Goal: Task Accomplishment & Management: Complete application form

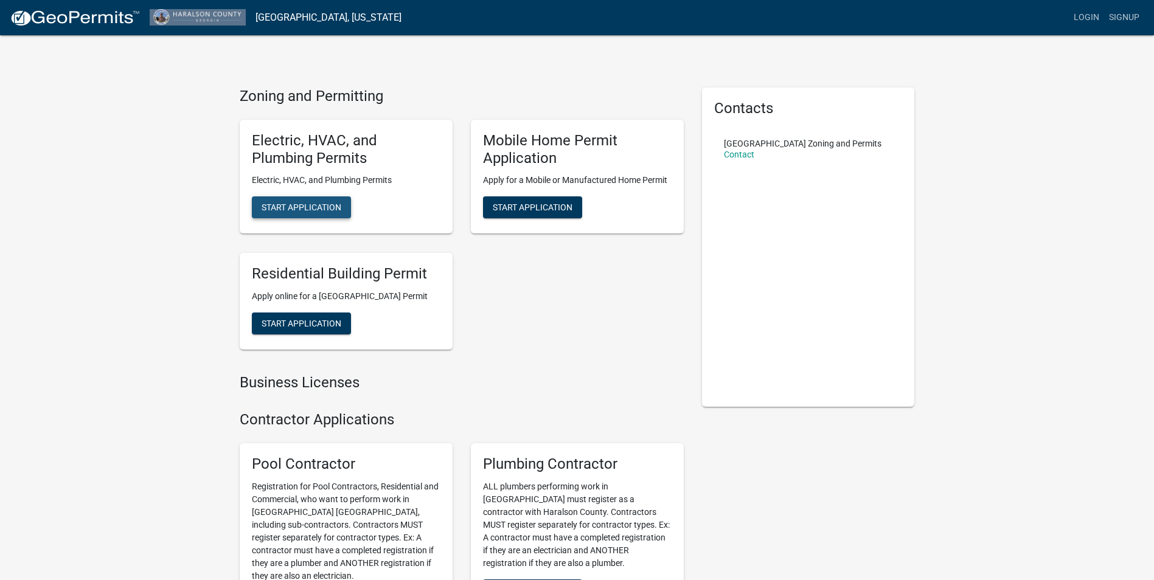
click at [322, 208] on span "Start Application" at bounding box center [302, 208] width 80 height 10
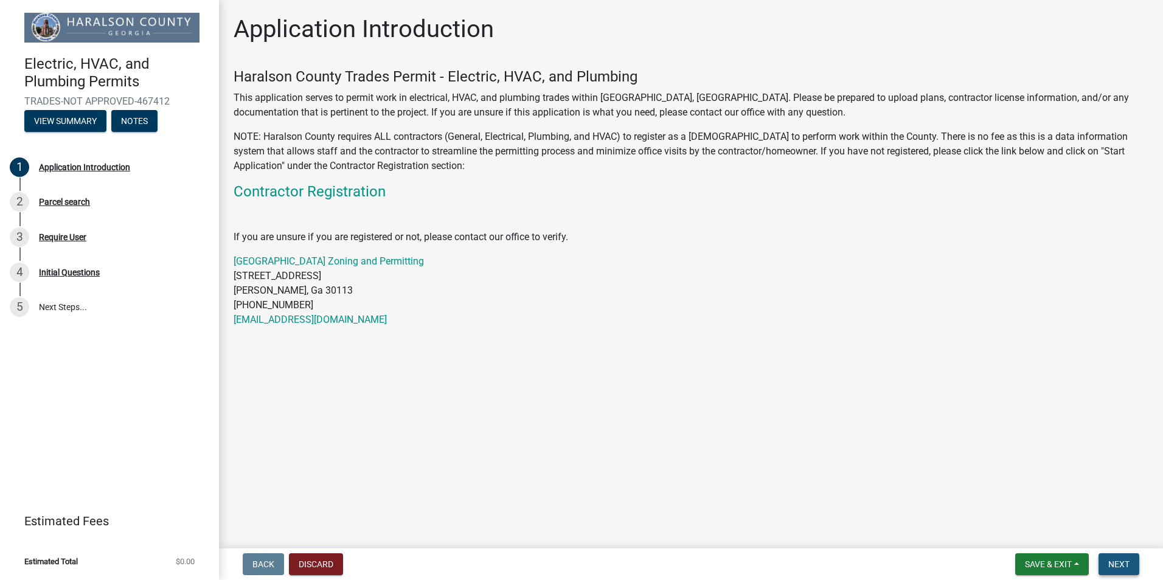
click at [1118, 571] on button "Next" at bounding box center [1119, 565] width 41 height 22
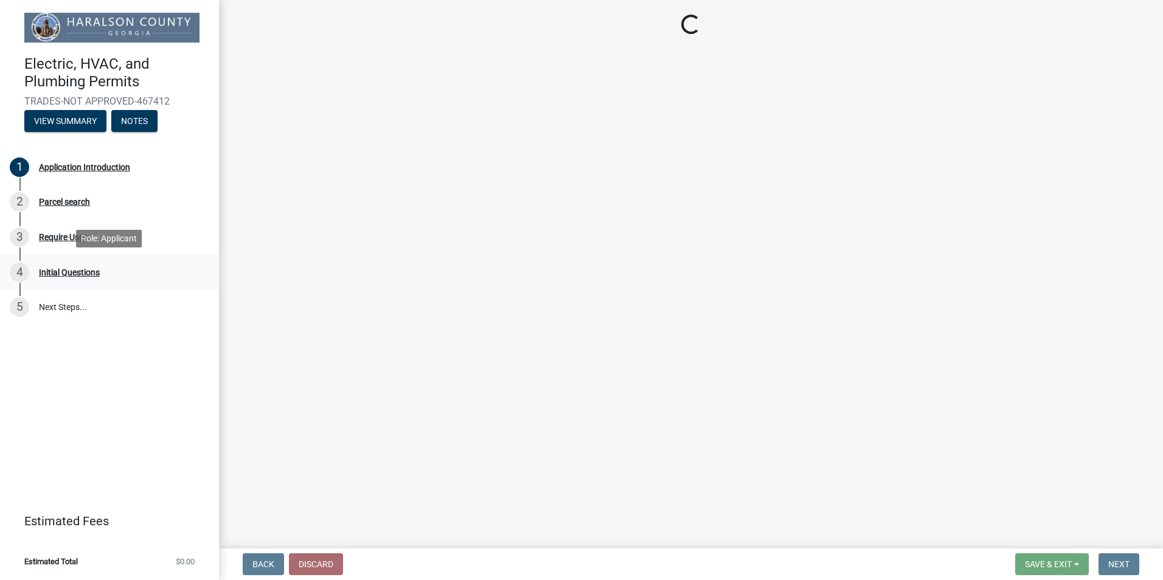
click at [57, 284] on link "4 Initial Questions" at bounding box center [109, 272] width 219 height 35
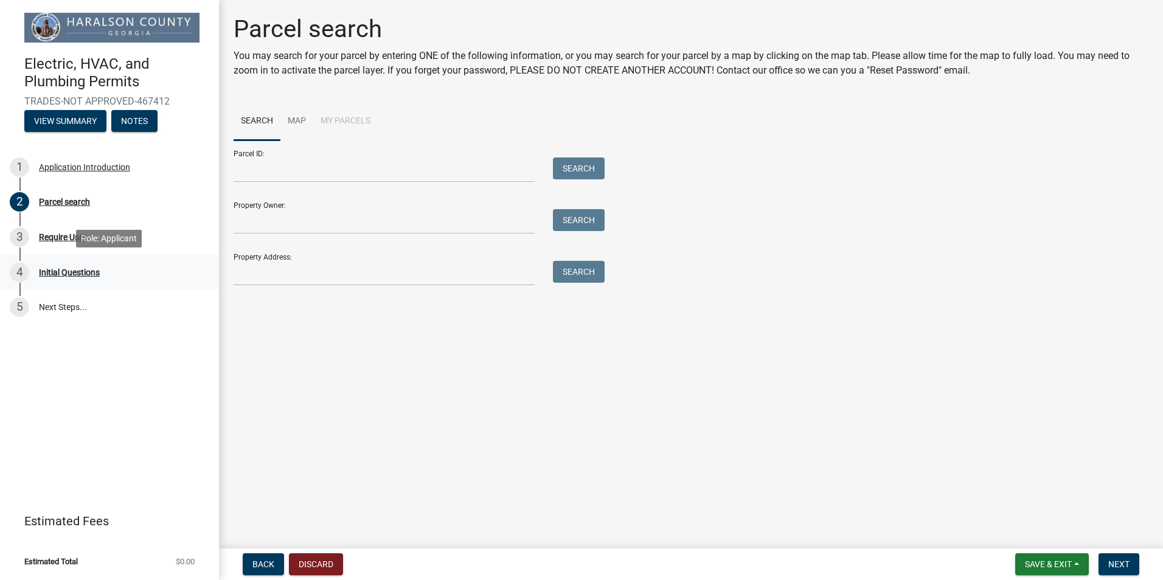
click at [58, 277] on div "4 Initial Questions" at bounding box center [105, 272] width 190 height 19
click at [71, 169] on div "Application Introduction" at bounding box center [84, 167] width 91 height 9
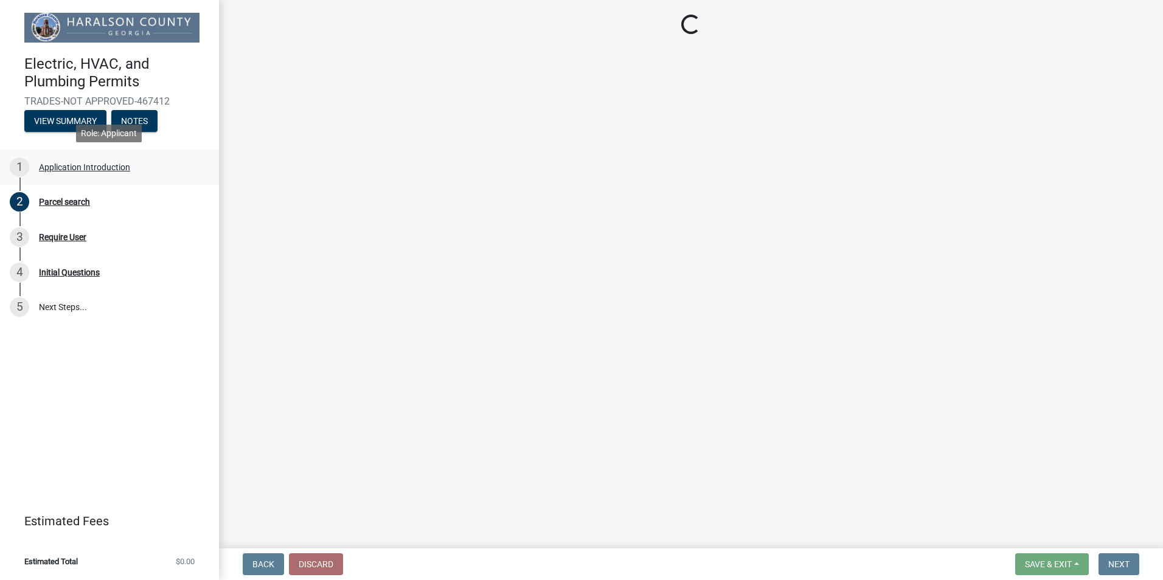
click at [118, 163] on div "Application Introduction" at bounding box center [84, 167] width 91 height 9
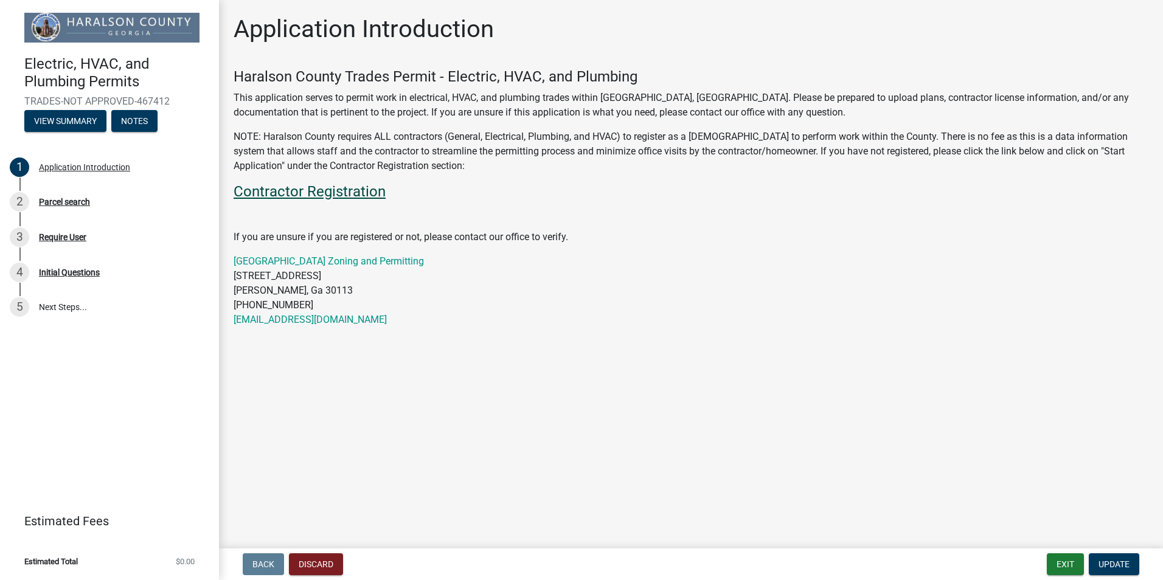
click at [343, 190] on link "Contractor Registration" at bounding box center [310, 191] width 152 height 17
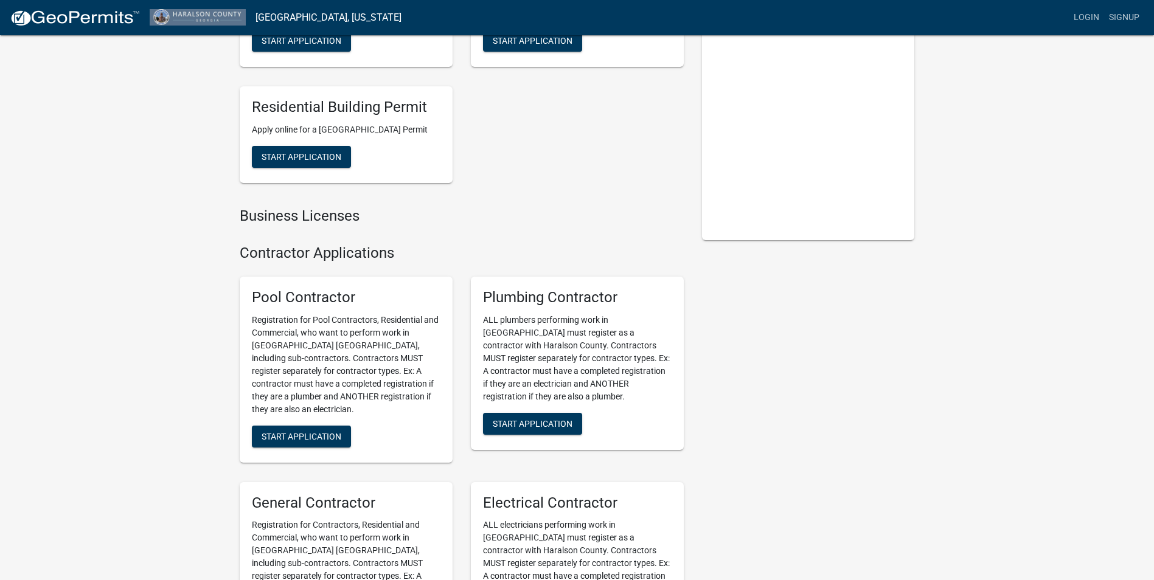
scroll to position [182, 0]
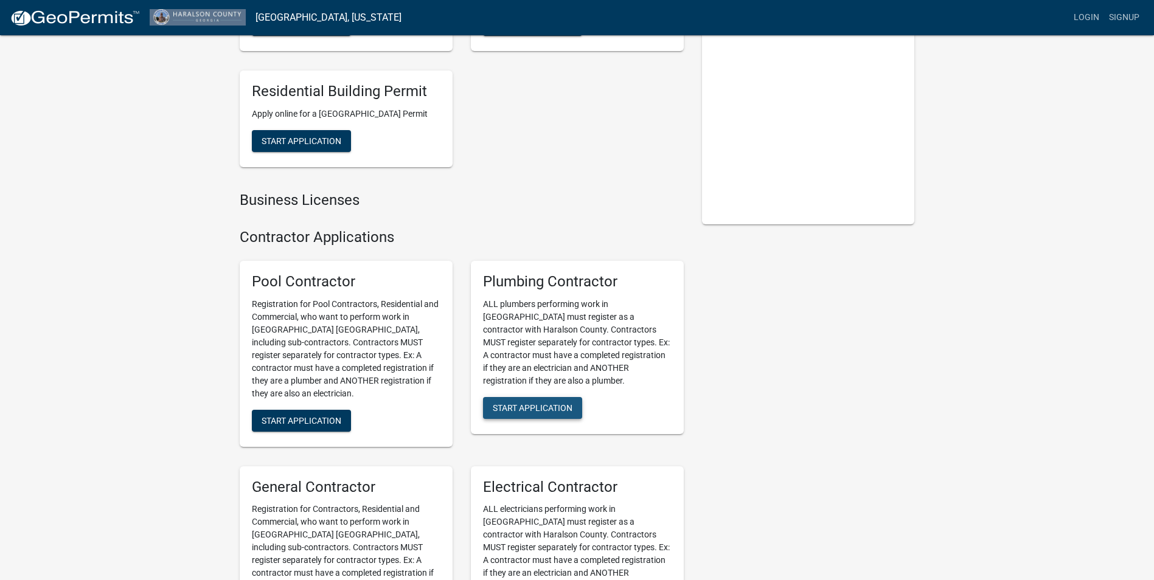
click at [563, 412] on span "Start Application" at bounding box center [533, 408] width 80 height 10
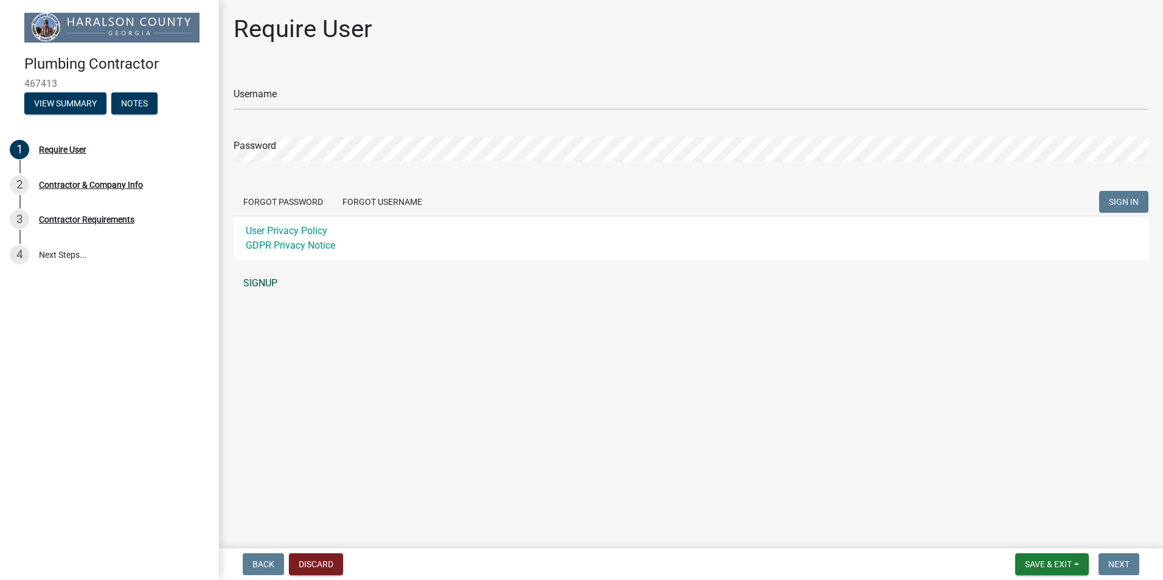
click at [256, 278] on link "SIGNUP" at bounding box center [691, 283] width 915 height 24
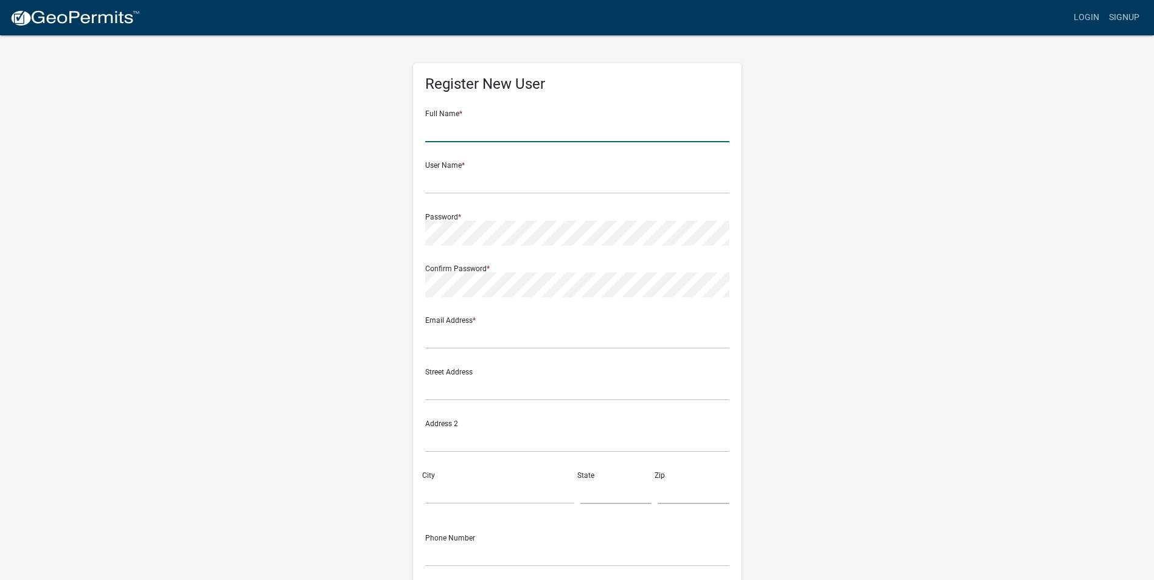
click at [532, 131] on input "text" at bounding box center [577, 129] width 304 height 25
type input "Chris Langley"
type input "[EMAIL_ADDRESS][DOMAIN_NAME]"
type input "3180 Robin Hood Lane"
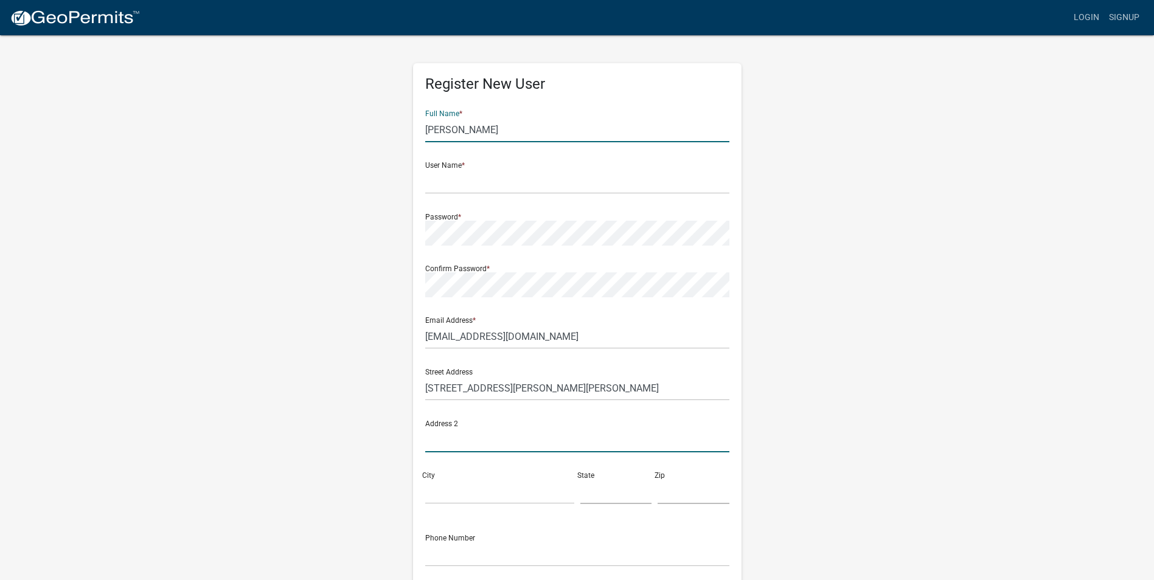
type input "[PERSON_NAME]"
type input "[US_STATE]"
type input "30134"
type input "4705857774"
type input "Service fee"
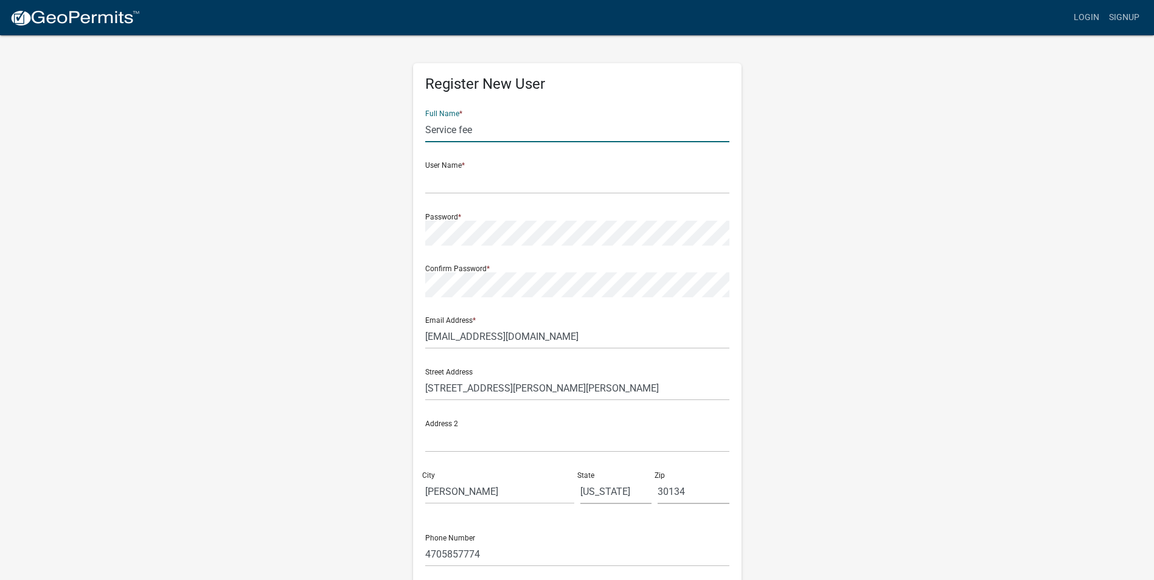
drag, startPoint x: 524, startPoint y: 130, endPoint x: 401, endPoint y: 130, distance: 122.3
click at [401, 130] on div "Register New User Full Name * Service fee User Name * Password * Confirm Passwo…" at bounding box center [577, 359] width 693 height 651
type input "[PERSON_NAME]"
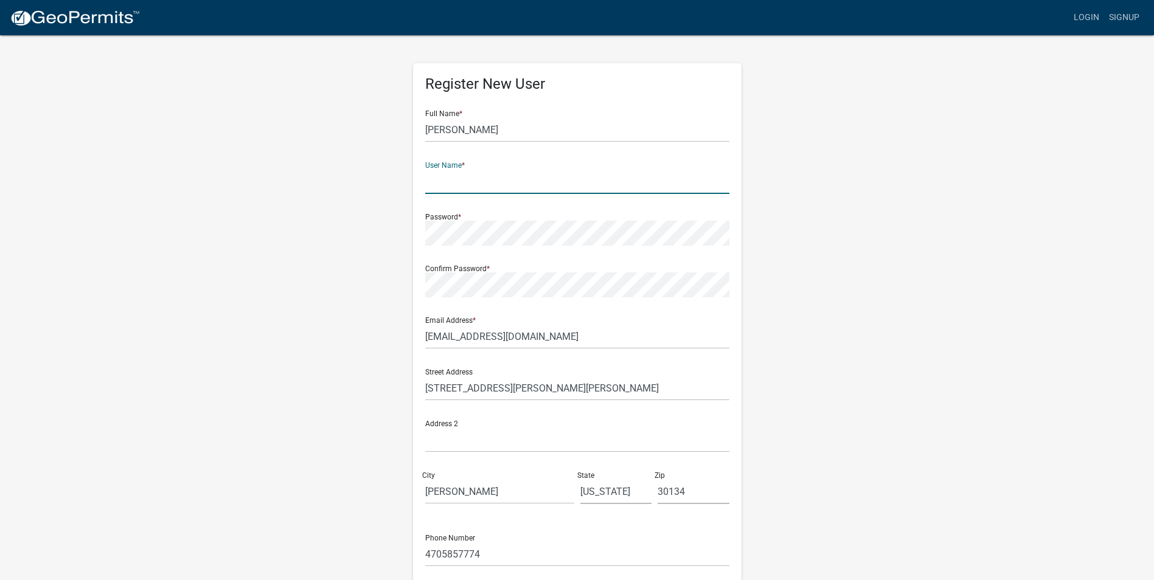
click at [429, 176] on input "text" at bounding box center [577, 181] width 304 height 25
type input "[PERSON_NAME]"
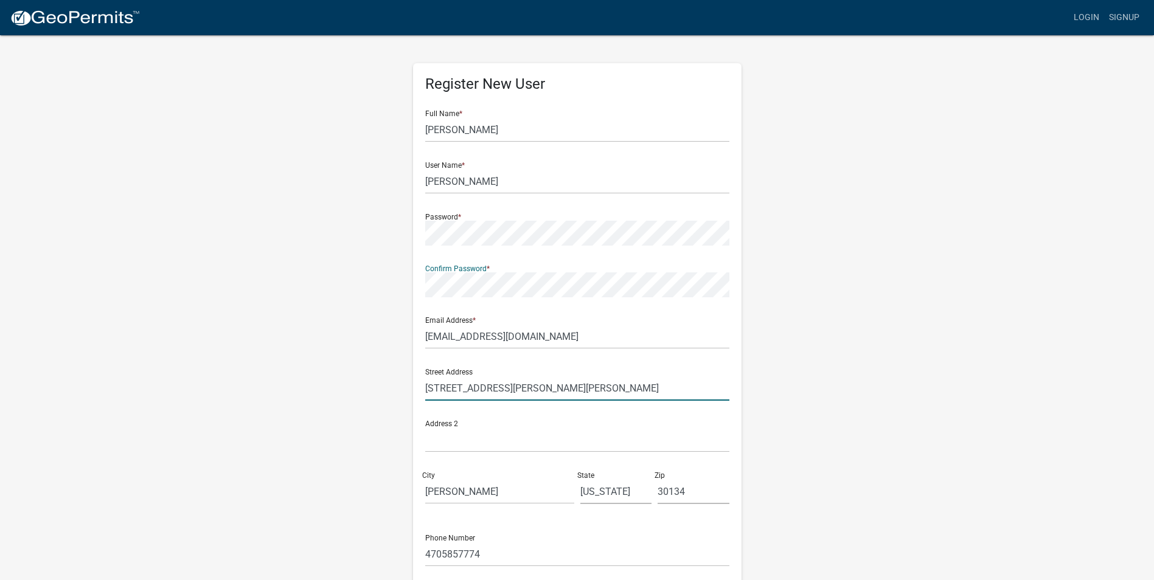
click at [534, 393] on input "3180 Robin Hood Lane" at bounding box center [577, 388] width 304 height 25
drag, startPoint x: 496, startPoint y: 386, endPoint x: 243, endPoint y: 388, distance: 252.5
click at [243, 388] on div "Register New User Full Name * Matt User Name * Langley Password * Confirm Passw…" at bounding box center [577, 359] width 693 height 651
type input "[STREET_ADDRESS]"
type input "H"
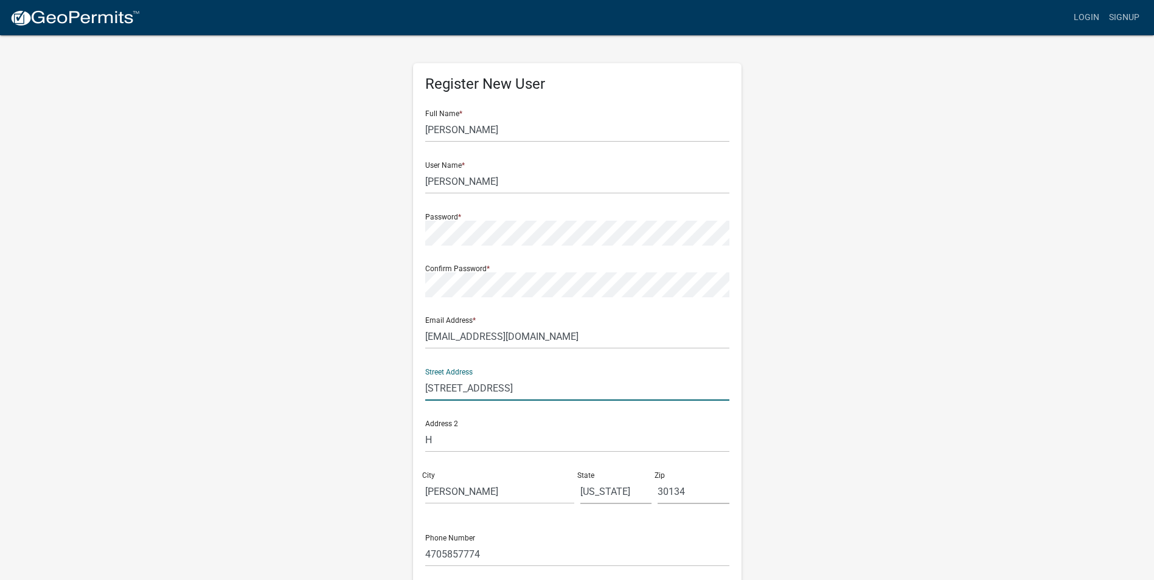
type input "1570 Old"
click at [494, 394] on input "1570 Old" at bounding box center [577, 388] width 304 height 25
drag, startPoint x: 491, startPoint y: 389, endPoint x: 374, endPoint y: 388, distance: 117.4
click at [374, 388] on div "Register New User Full Name * Matt User Name * Langley Password * Confirm Passw…" at bounding box center [577, 359] width 693 height 651
type input "[STREET_ADDRESS]"
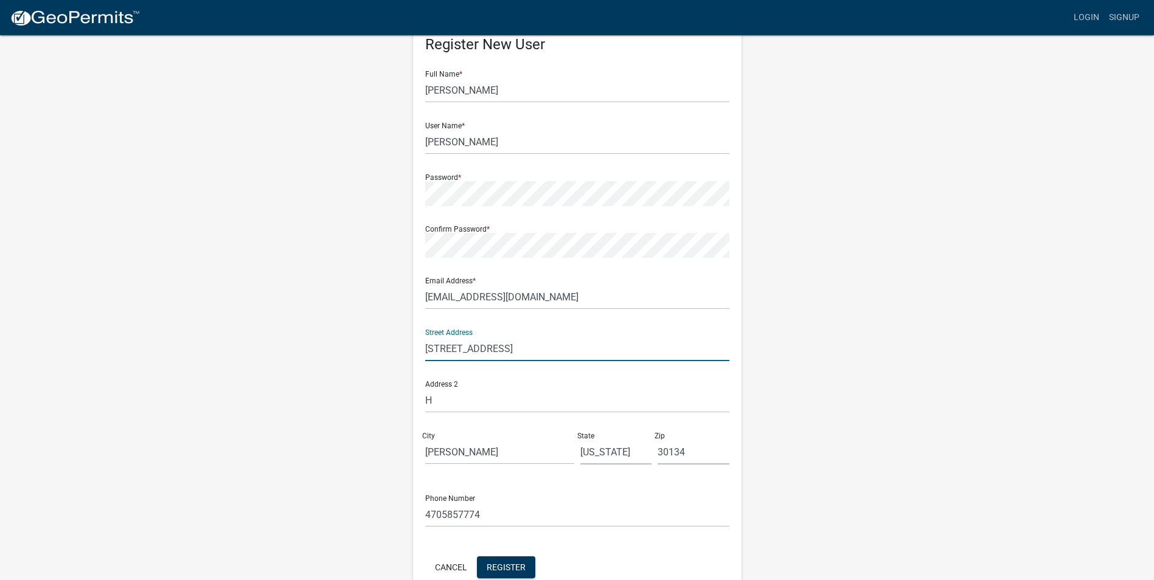
scroll to position [61, 0]
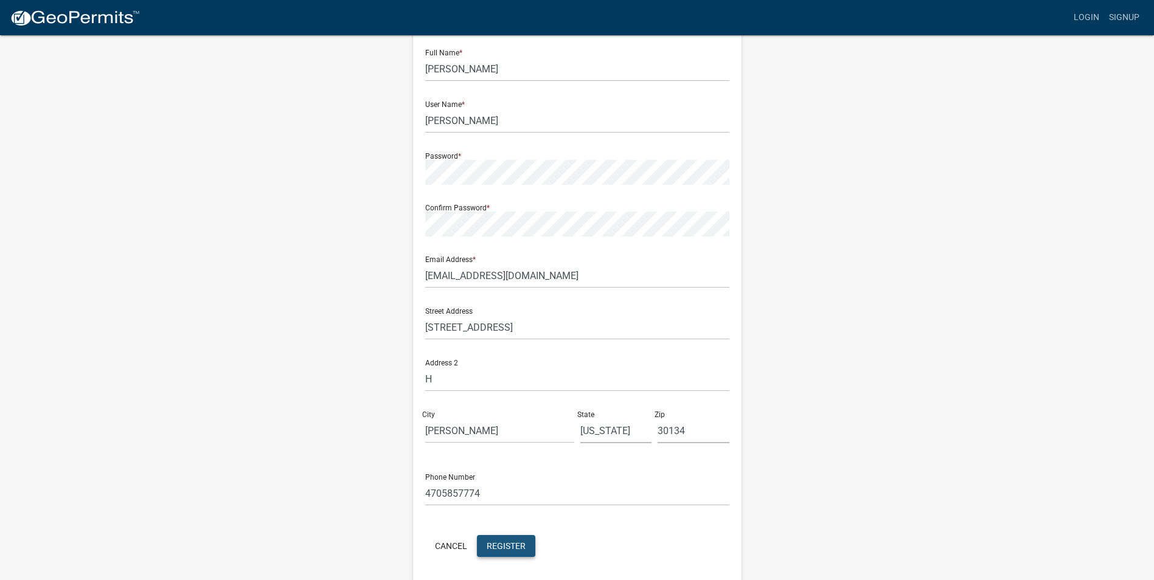
click at [505, 540] on button "Register" at bounding box center [506, 546] width 58 height 22
drag, startPoint x: 469, startPoint y: 119, endPoint x: 403, endPoint y: 129, distance: 67.0
click at [403, 129] on div "Register New User Full Name * Matt User Name * Langley Password * Confirm Passw…" at bounding box center [577, 298] width 693 height 651
click at [459, 126] on input "[PERSON_NAME]" at bounding box center [577, 120] width 304 height 25
type input "Langleybros"
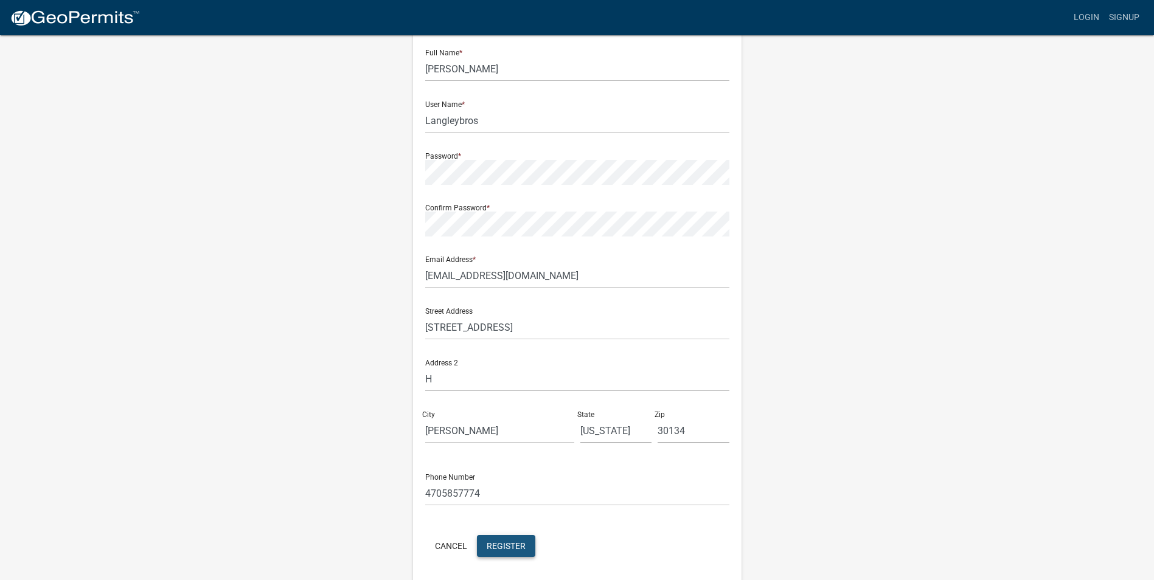
click at [526, 550] on button "Register" at bounding box center [506, 546] width 58 height 22
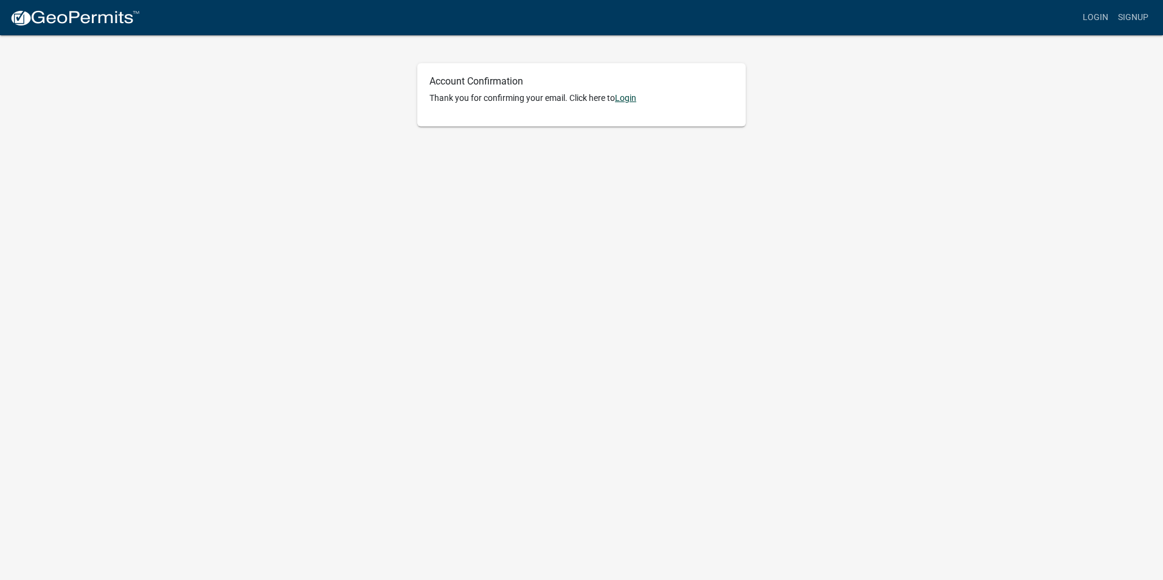
click at [628, 97] on link "Login" at bounding box center [625, 98] width 21 height 10
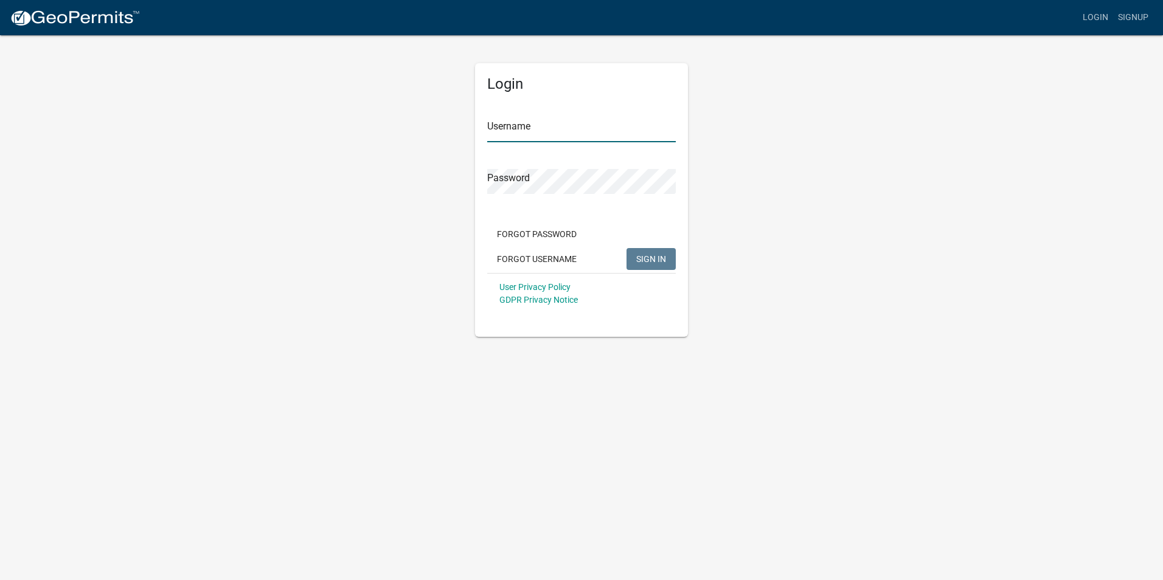
type input "Langleybros"
click at [665, 260] on span "SIGN IN" at bounding box center [651, 259] width 30 height 10
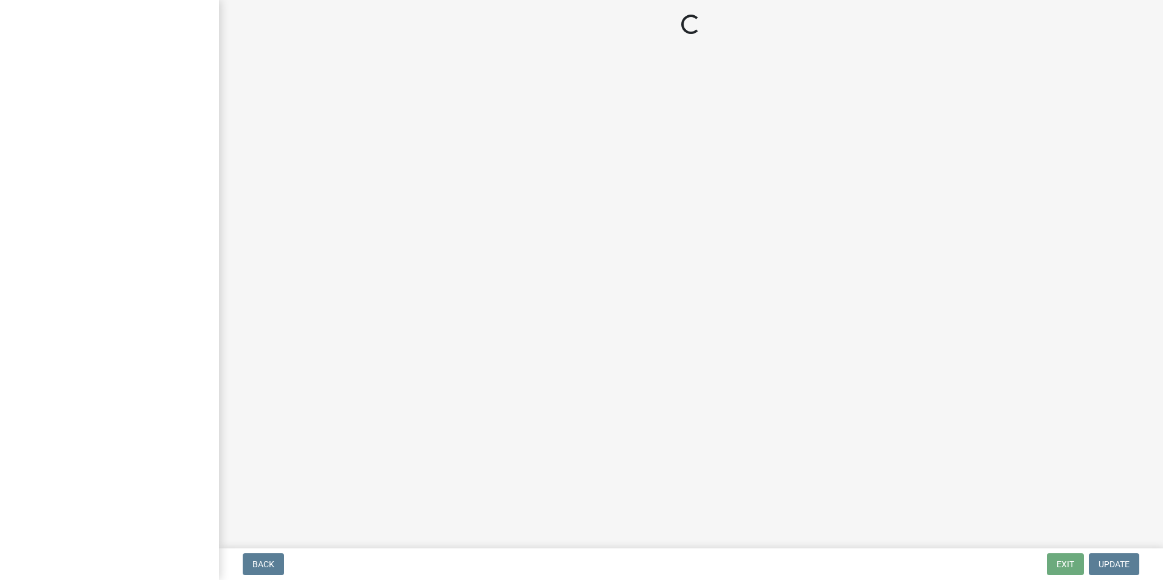
select select "[US_STATE]"
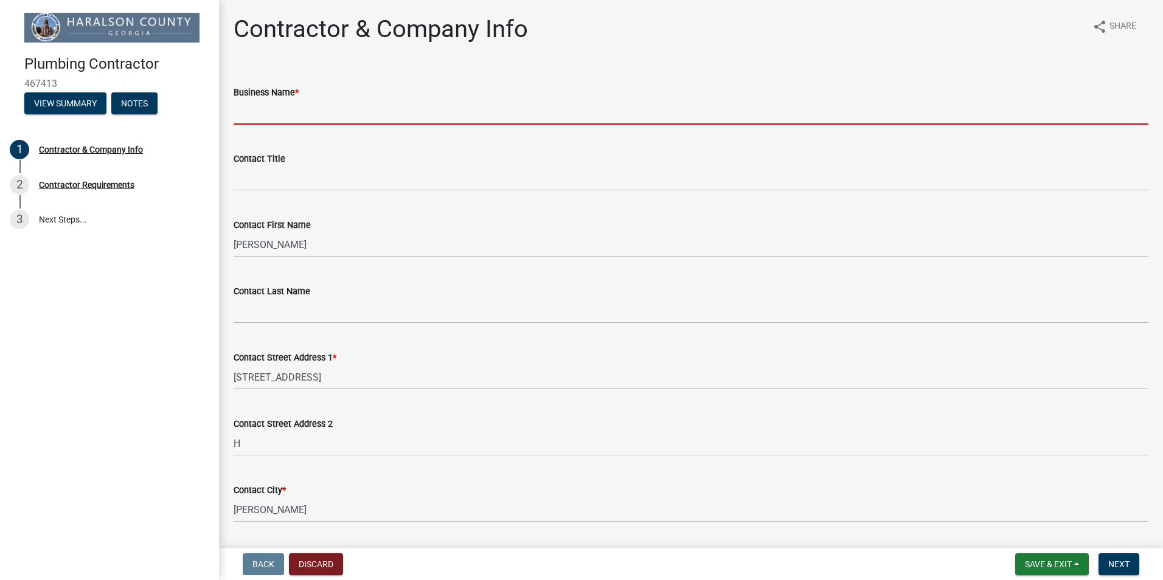
click at [363, 114] on input "Business Name *" at bounding box center [691, 112] width 915 height 25
type input "[PERSON_NAME] Brothers Plumbing L.L.L.P."
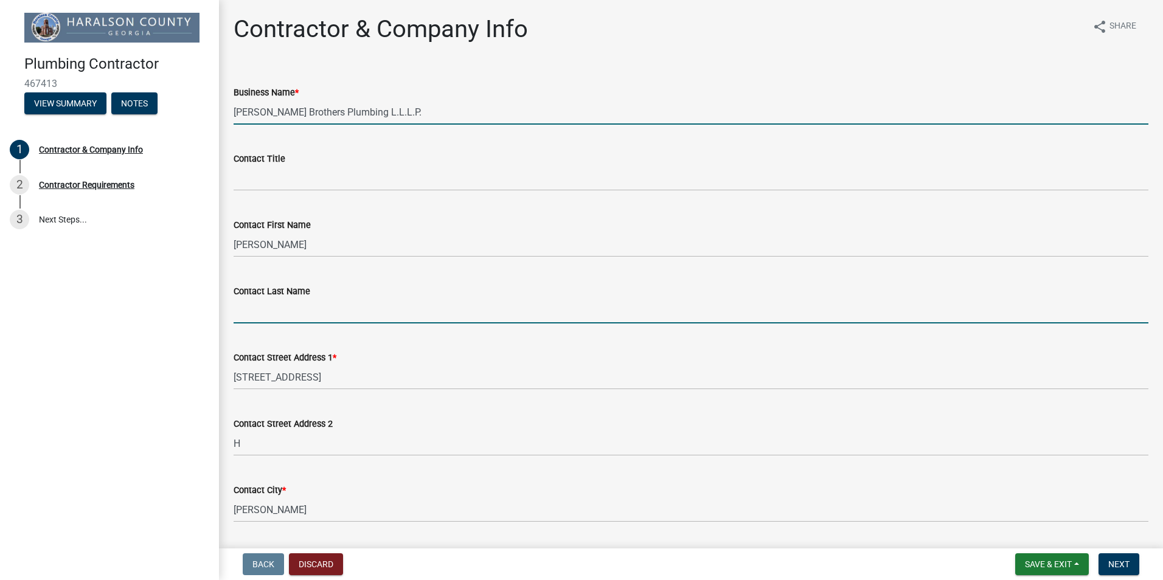
type input "[PERSON_NAME]"
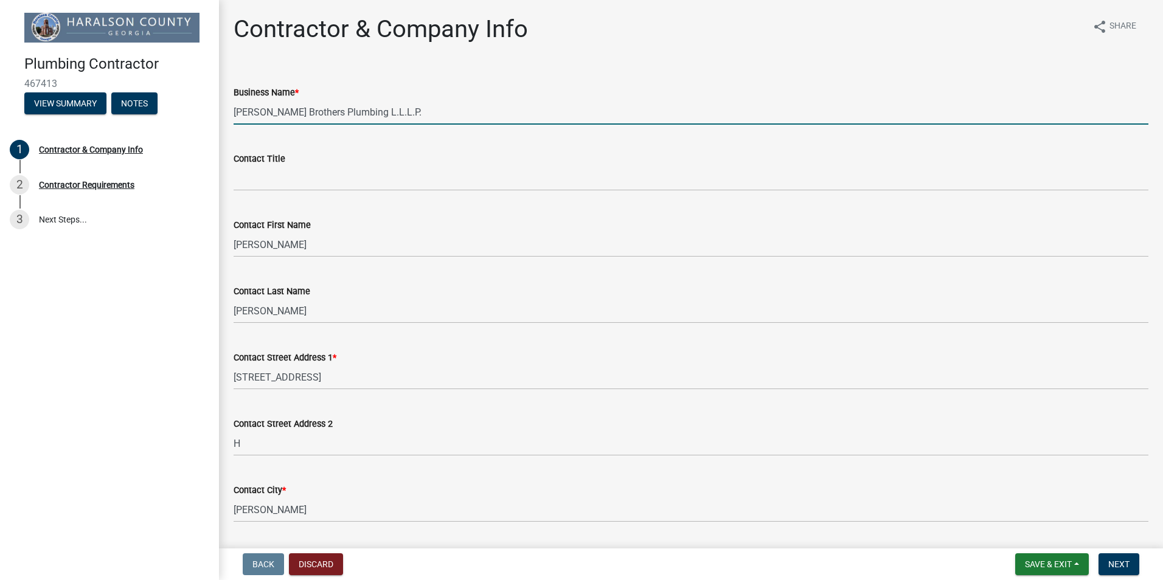
select select "GA"
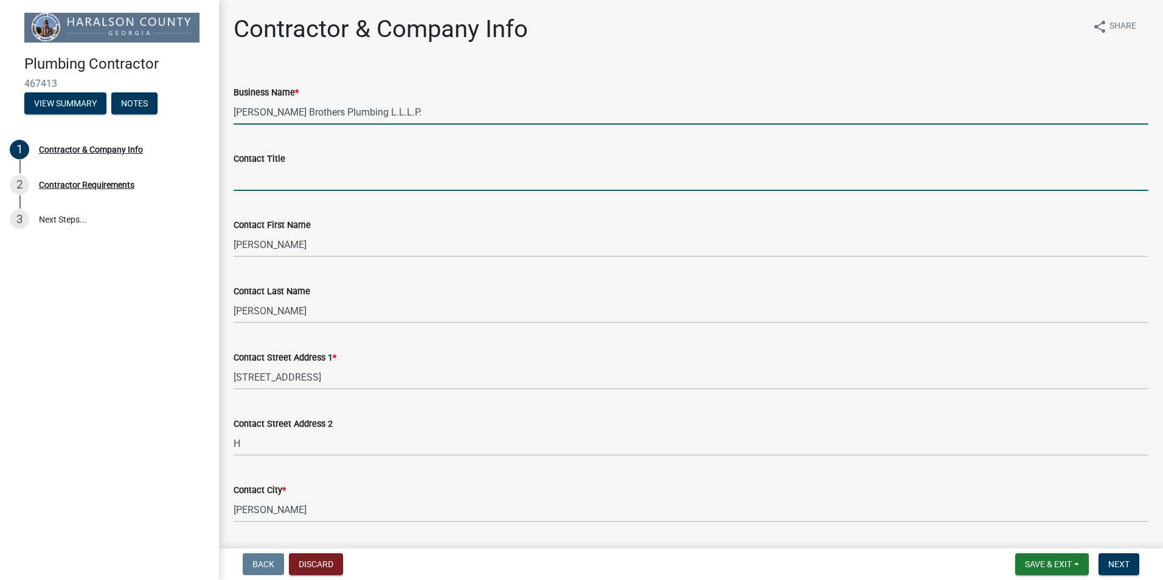
click at [357, 175] on input "Contact Title" at bounding box center [691, 178] width 915 height 25
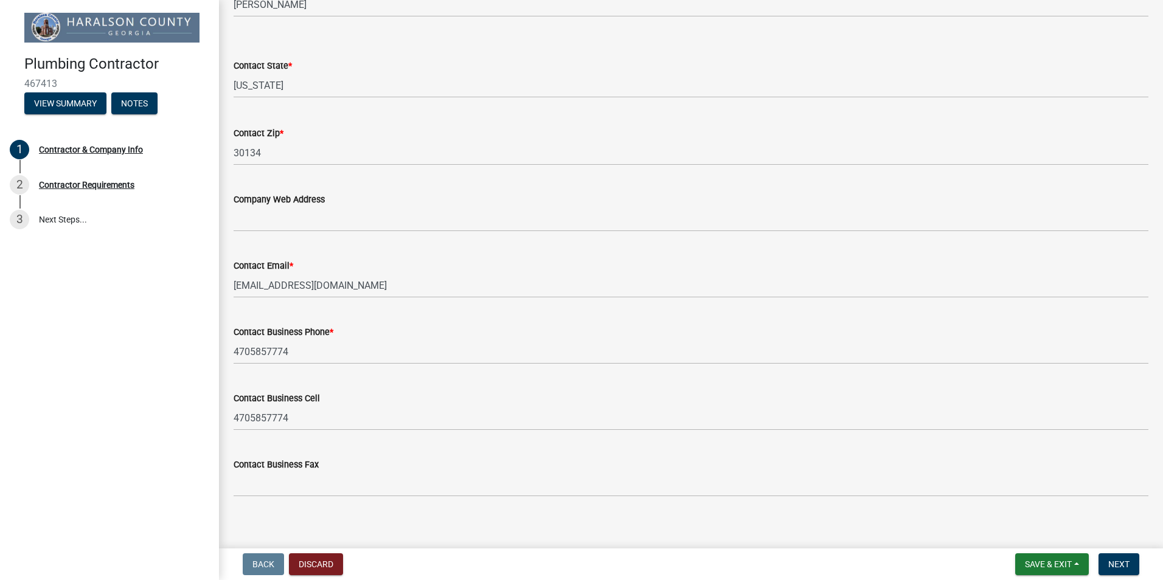
scroll to position [516, 0]
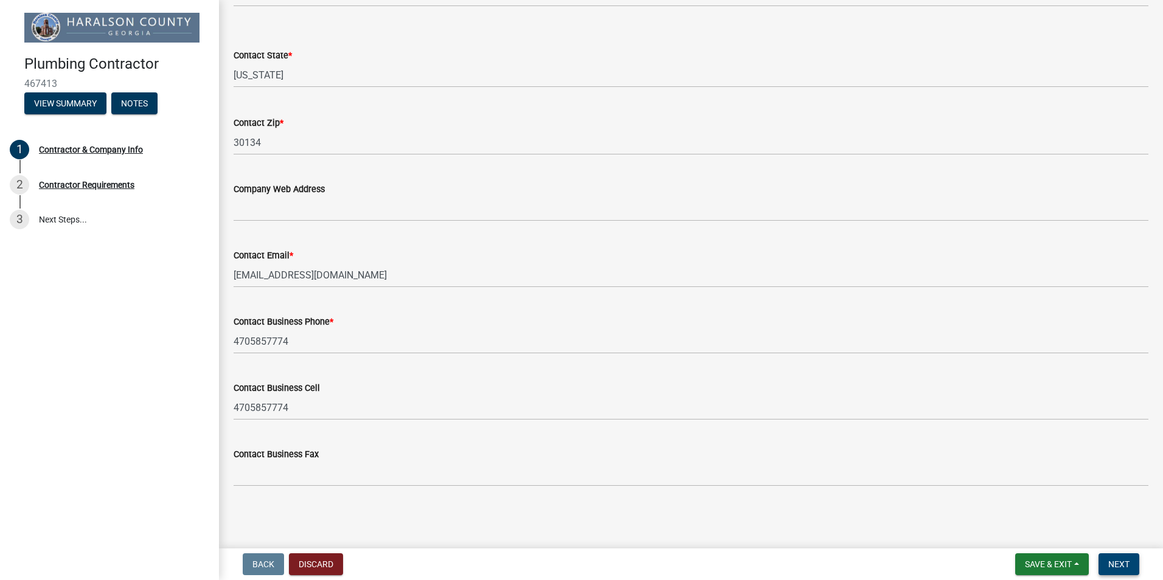
type input "Owner"
click at [1128, 571] on button "Next" at bounding box center [1119, 565] width 41 height 22
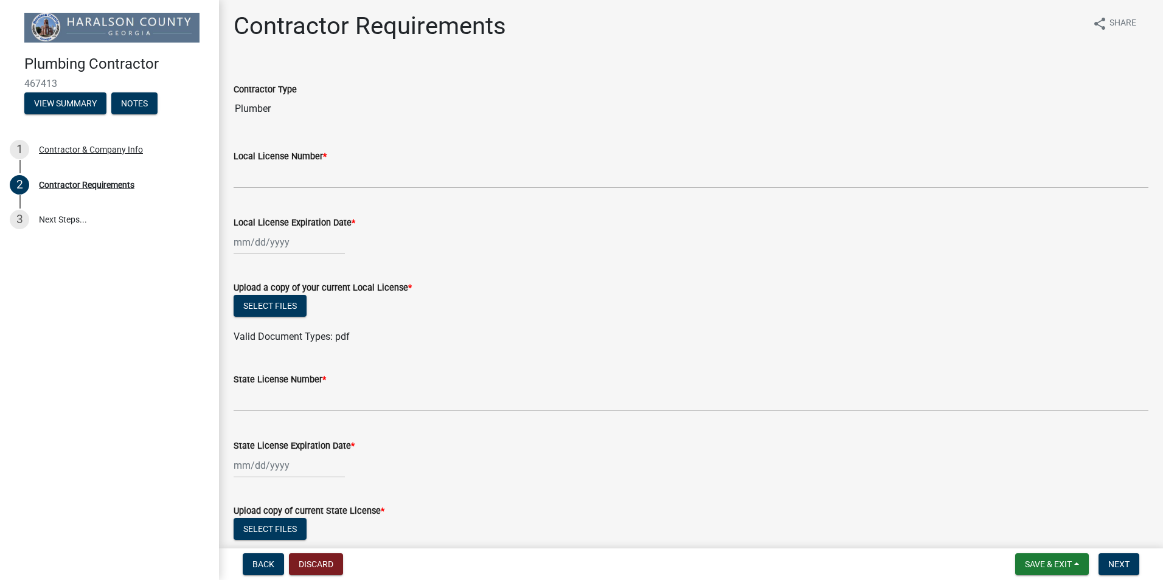
scroll to position [0, 0]
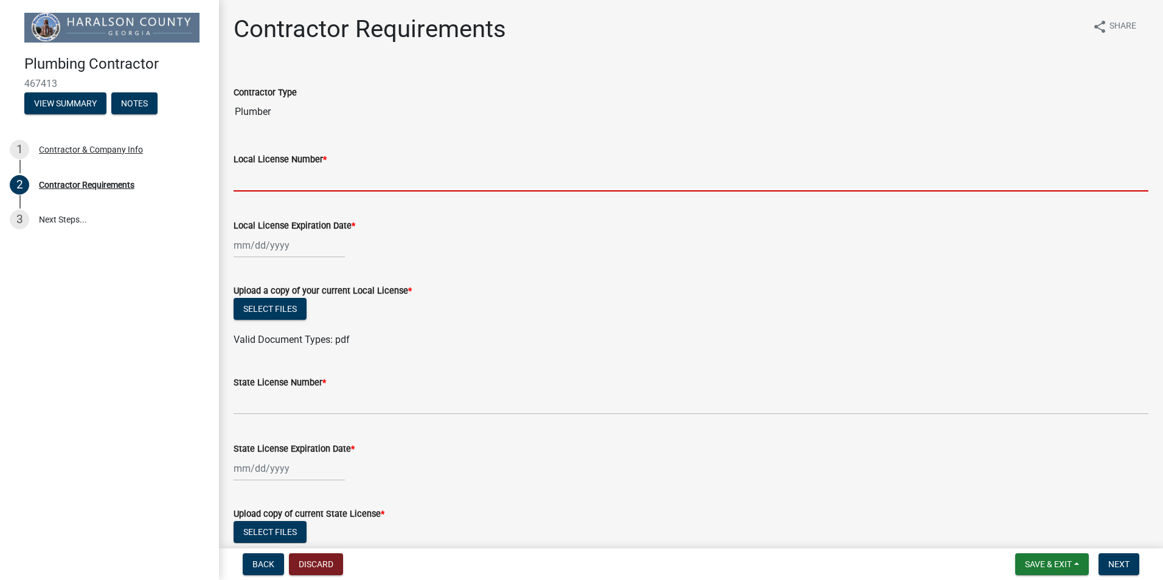
click at [286, 178] on input "Local License Number *" at bounding box center [691, 179] width 915 height 25
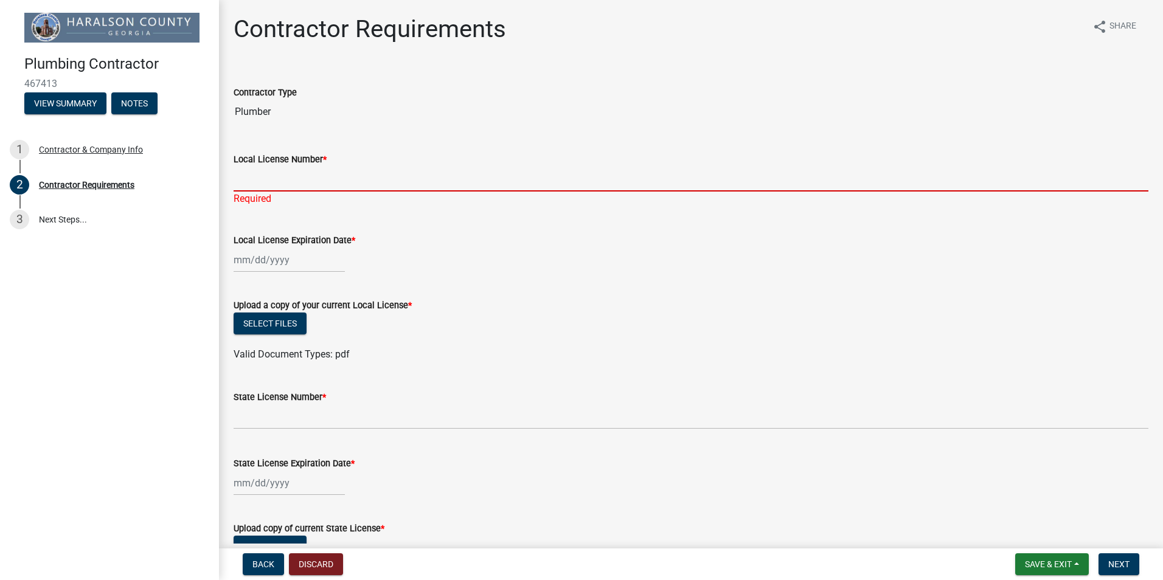
click at [311, 175] on input "Local License Number *" at bounding box center [691, 179] width 915 height 25
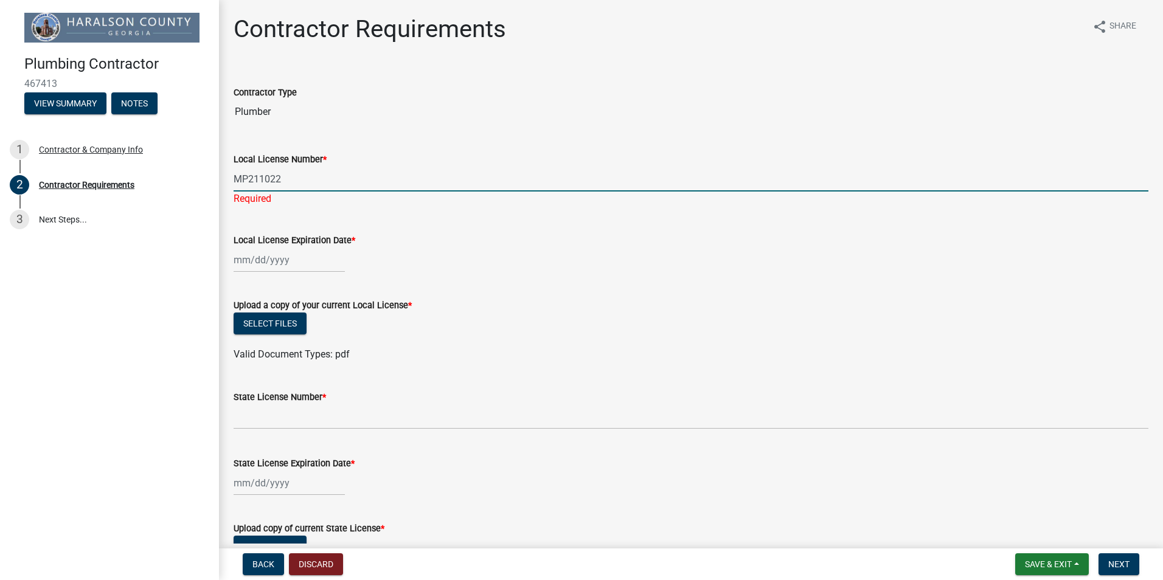
type input "MP211022"
click at [275, 256] on div at bounding box center [289, 260] width 111 height 25
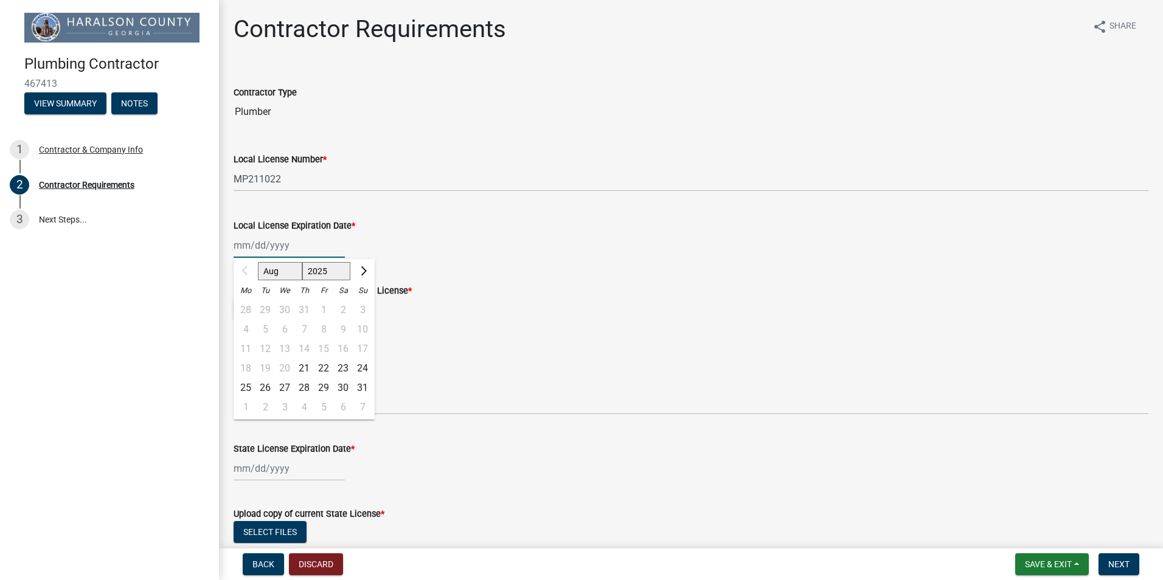
click at [278, 271] on select "Aug Sep Oct Nov Dec" at bounding box center [280, 271] width 44 height 18
click at [258, 262] on select "Aug Sep Oct Nov Dec" at bounding box center [280, 271] width 44 height 18
click at [367, 271] on button "Next month" at bounding box center [362, 271] width 15 height 19
click at [245, 269] on span "Previous month" at bounding box center [245, 270] width 9 height 9
click at [363, 267] on span "Next month" at bounding box center [362, 270] width 9 height 9
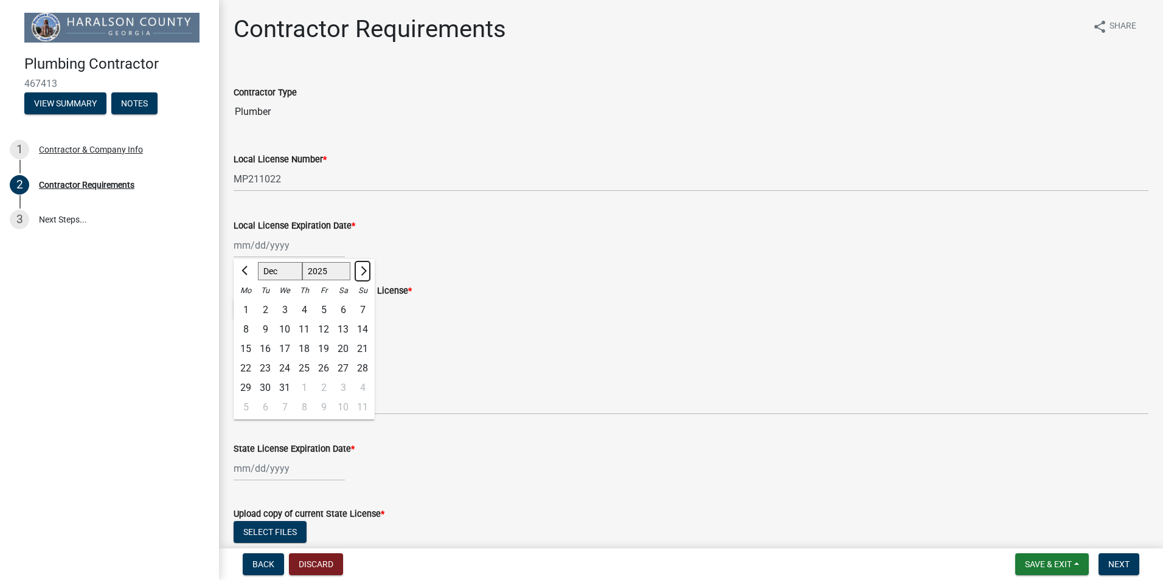
click at [364, 267] on button "Next month" at bounding box center [362, 271] width 15 height 19
select select "1"
select select "2026"
click at [364, 267] on button "Next month" at bounding box center [362, 271] width 15 height 19
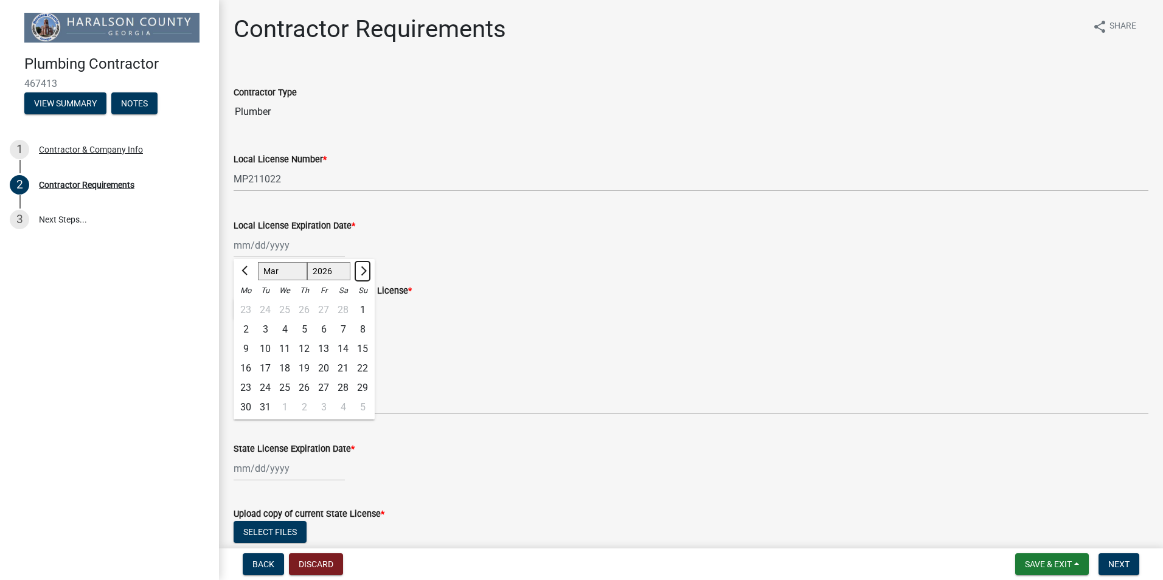
click at [364, 267] on button "Next month" at bounding box center [362, 271] width 15 height 19
click at [365, 267] on button "Next month" at bounding box center [362, 271] width 15 height 19
click at [366, 267] on button "Next month" at bounding box center [362, 271] width 15 height 19
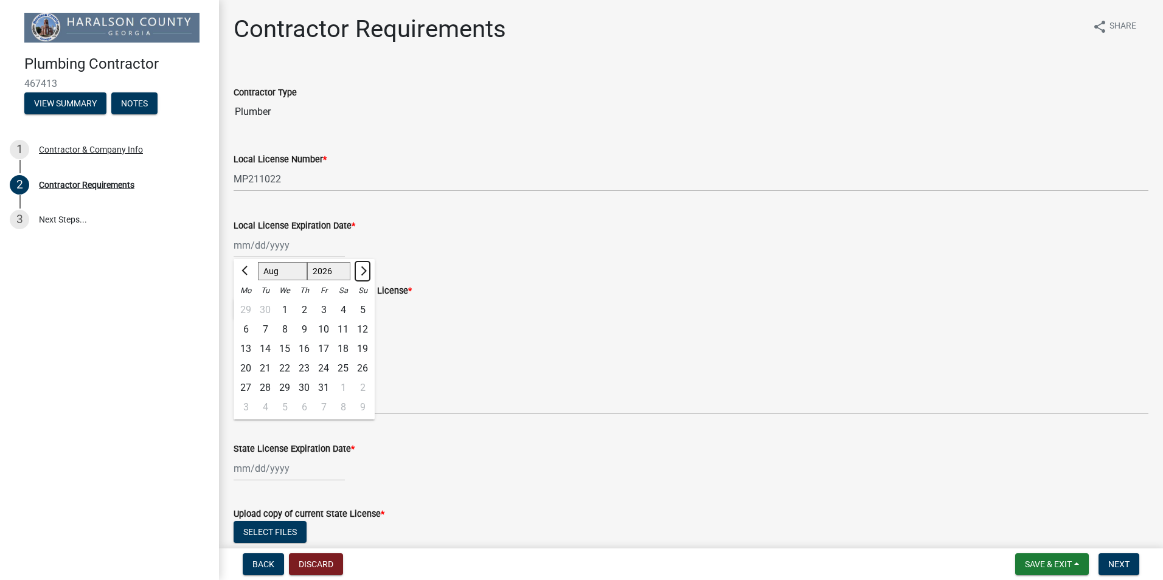
click at [366, 267] on button "Next month" at bounding box center [362, 271] width 15 height 19
click at [367, 267] on button "Next month" at bounding box center [362, 271] width 15 height 19
select select "11"
click at [241, 406] on div "30" at bounding box center [245, 407] width 19 height 19
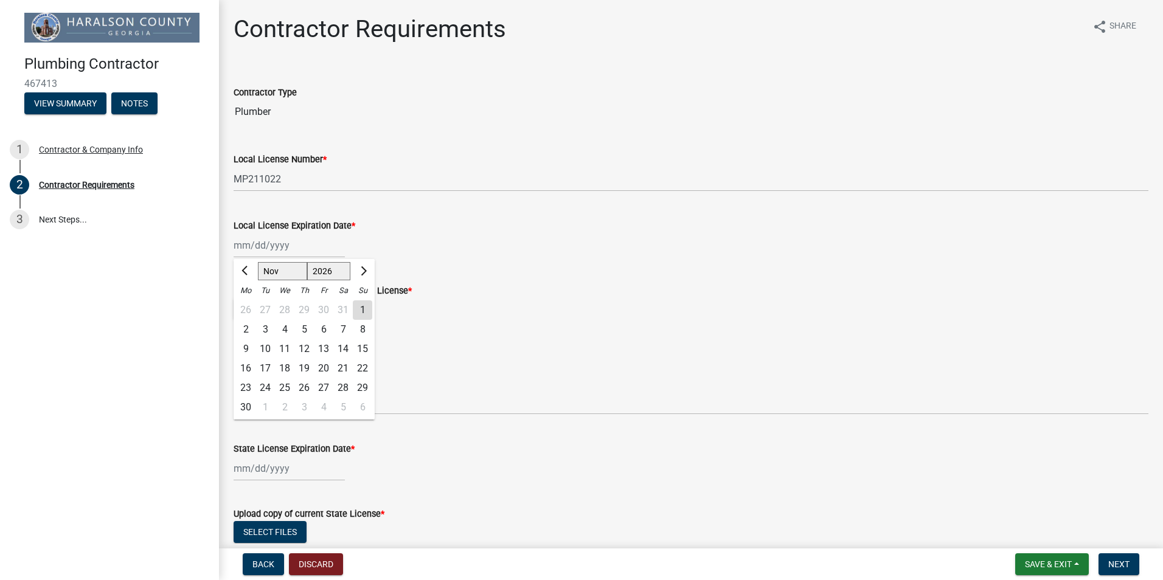
type input "[DATE]"
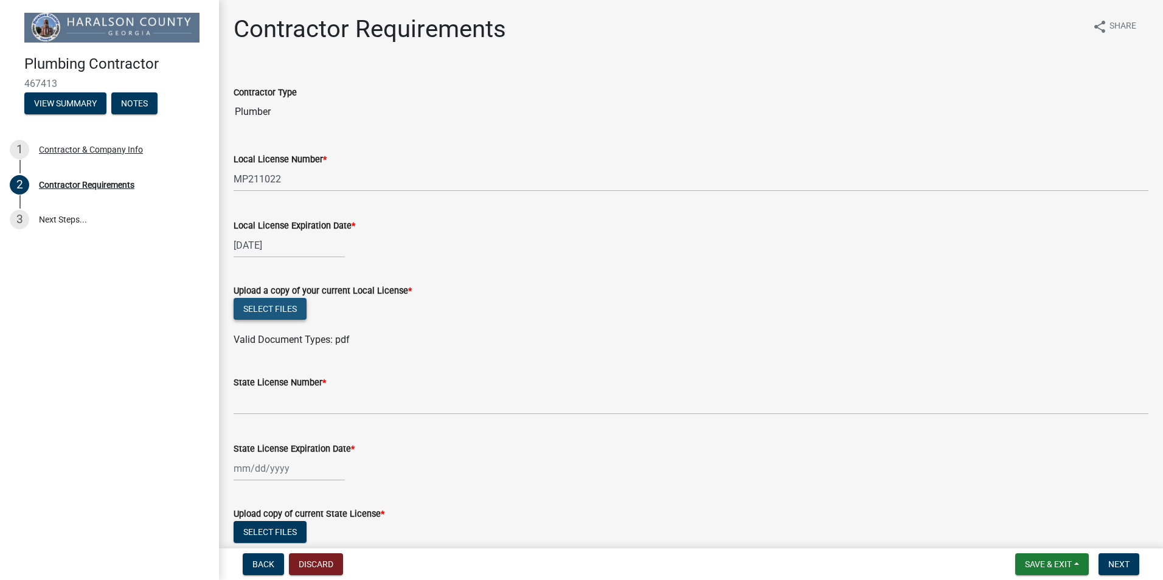
click at [297, 313] on button "Select files" at bounding box center [270, 309] width 73 height 22
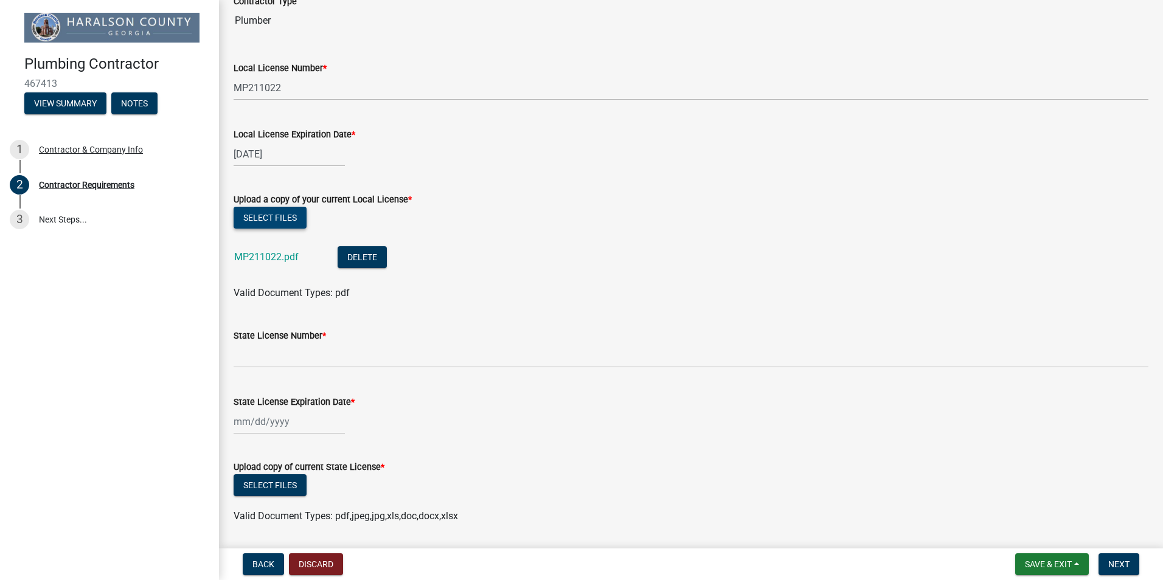
scroll to position [122, 0]
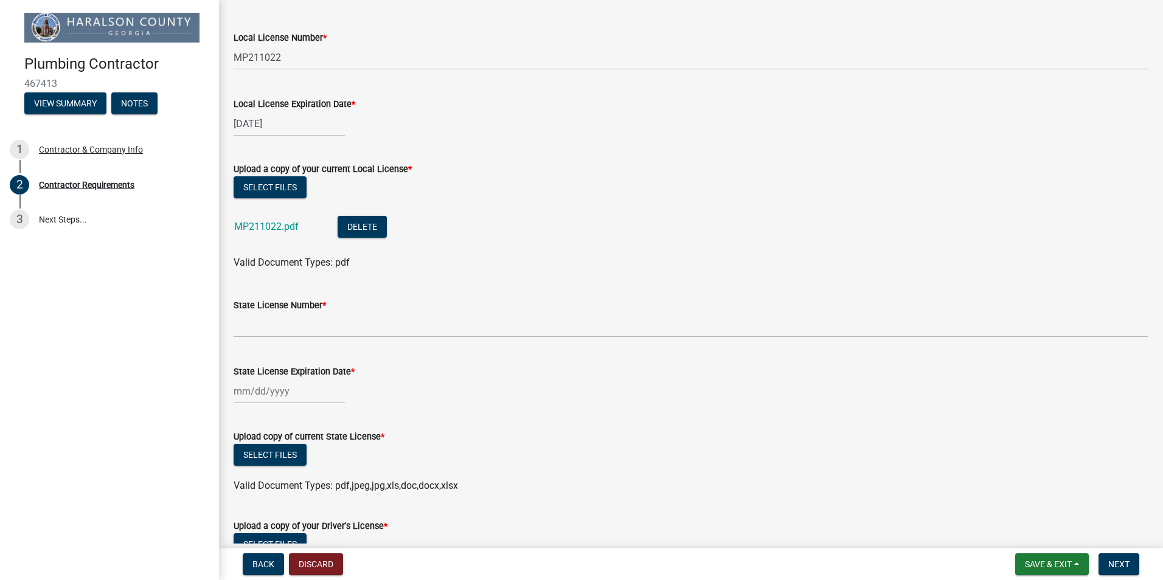
click at [241, 390] on div at bounding box center [289, 391] width 111 height 25
select select "8"
select select "2025"
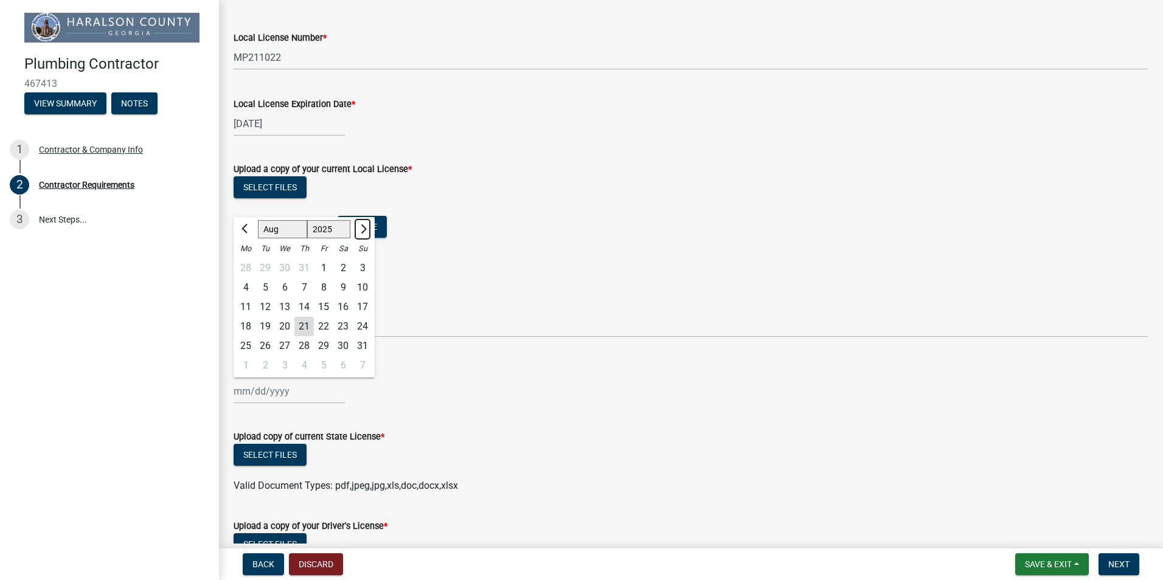
click at [366, 230] on button "Next month" at bounding box center [362, 229] width 15 height 19
click at [367, 230] on button "Next month" at bounding box center [362, 229] width 15 height 19
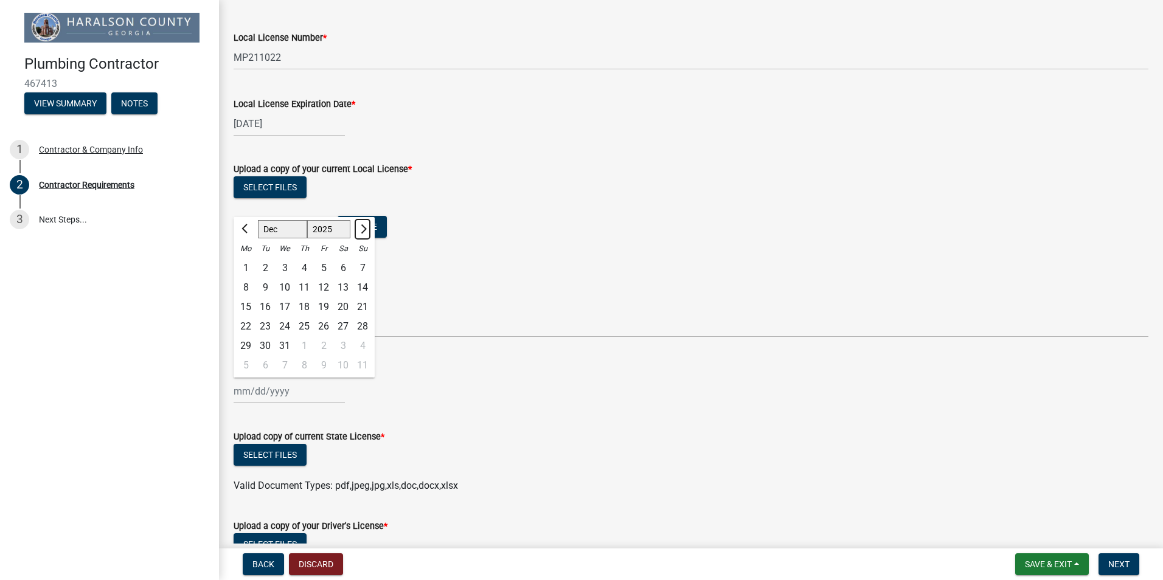
select select "1"
select select "2026"
click at [367, 230] on button "Next month" at bounding box center [362, 229] width 15 height 19
click at [368, 230] on button "Next month" at bounding box center [362, 229] width 15 height 19
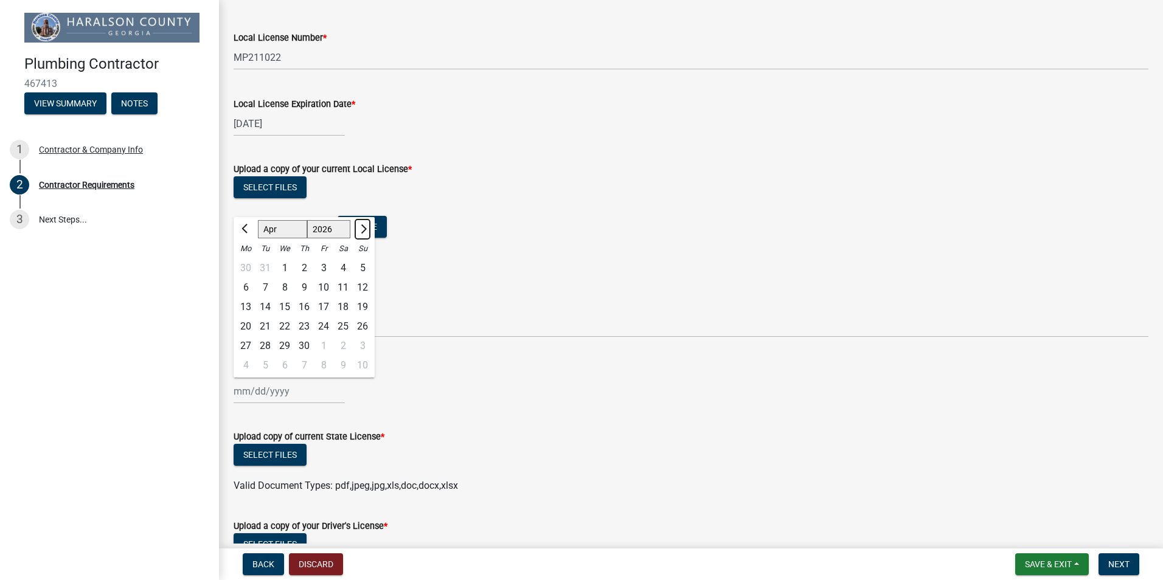
click at [368, 230] on button "Next month" at bounding box center [362, 229] width 15 height 19
click at [369, 230] on button "Next month" at bounding box center [362, 229] width 15 height 19
click at [370, 230] on button "Next month" at bounding box center [362, 229] width 15 height 19
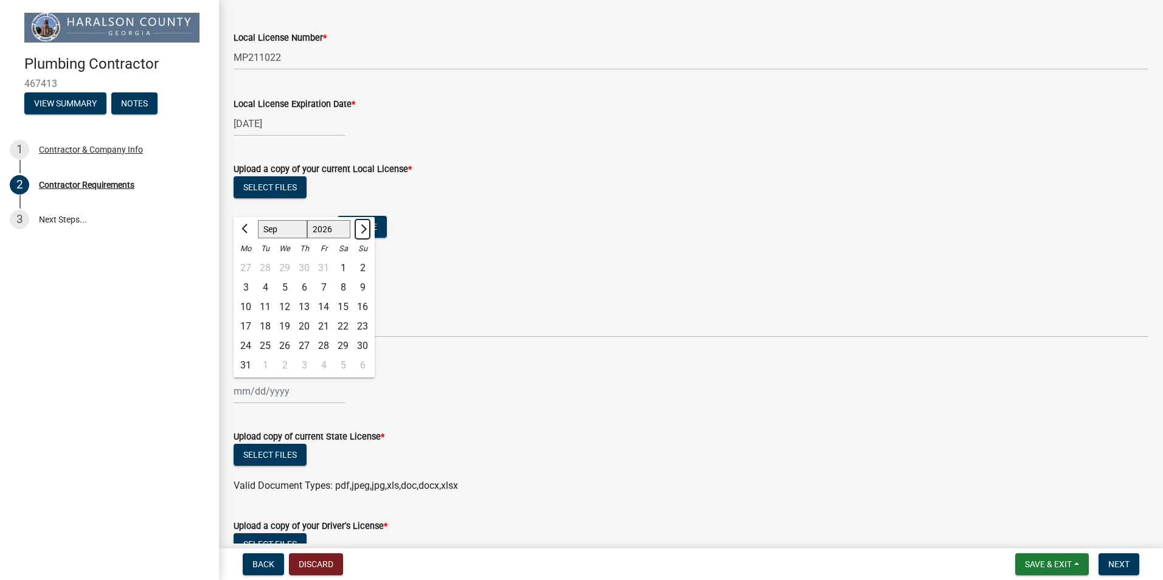
click at [370, 230] on button "Next month" at bounding box center [362, 229] width 15 height 19
select select "10"
click at [314, 224] on select "1526 1527 1528 1529 1530 1531 1532 1533 1534 1535 1536 1537 1538 1539 1540 1541…" at bounding box center [329, 229] width 44 height 18
select select "2029"
click at [307, 220] on select "1526 1527 1528 1529 1530 1531 1532 1533 1534 1535 1536 1537 1538 1539 1540 1541…" at bounding box center [329, 229] width 44 height 18
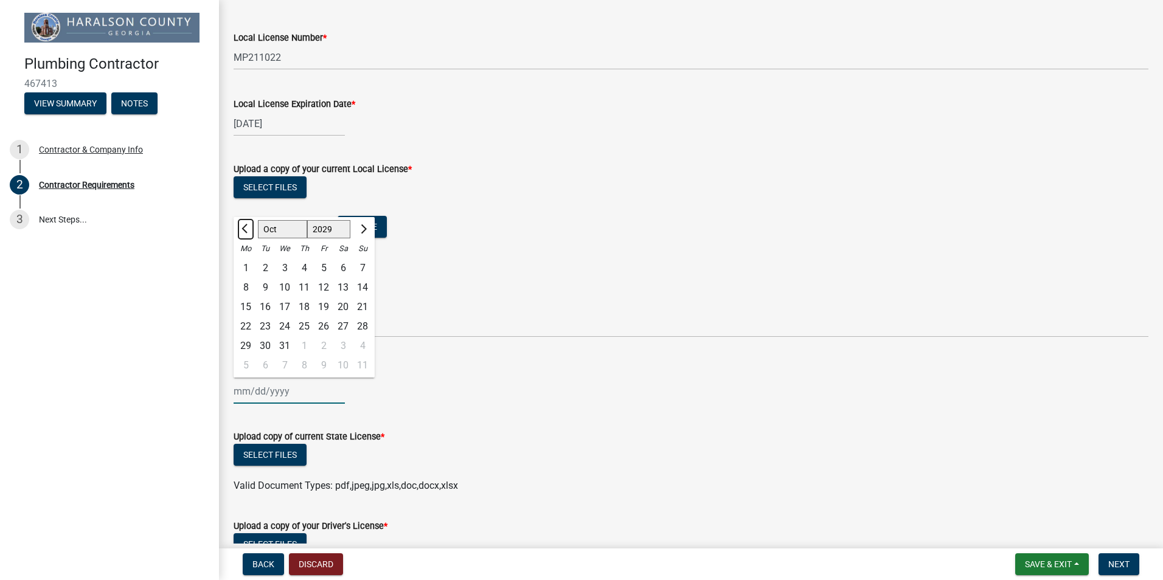
click at [245, 232] on span "Previous month" at bounding box center [245, 228] width 9 height 9
click at [246, 232] on span "Previous month" at bounding box center [245, 228] width 9 height 9
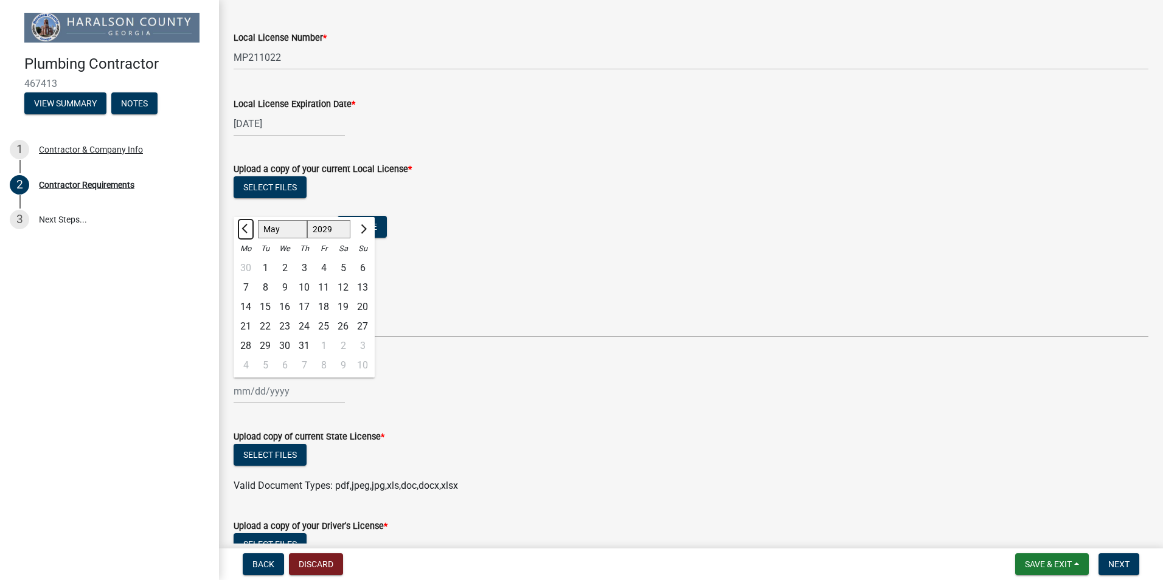
click at [246, 232] on span "Previous month" at bounding box center [245, 228] width 9 height 9
click at [247, 232] on span "Previous month" at bounding box center [245, 228] width 9 height 9
select select "3"
click at [344, 347] on div "31" at bounding box center [342, 345] width 19 height 19
type input "[DATE]"
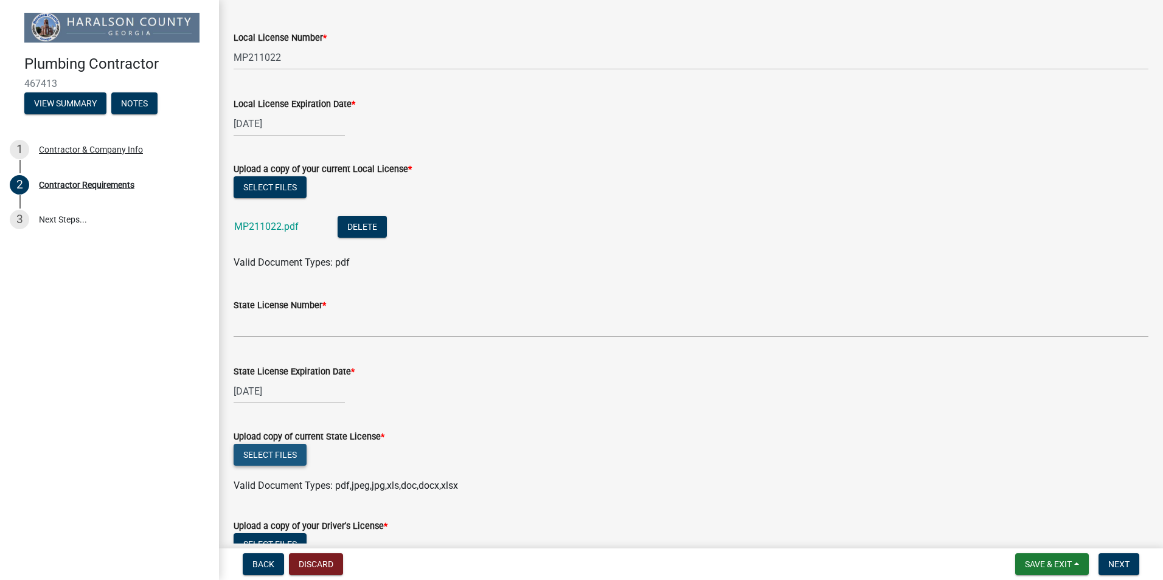
click at [289, 453] on button "Select files" at bounding box center [270, 455] width 73 height 22
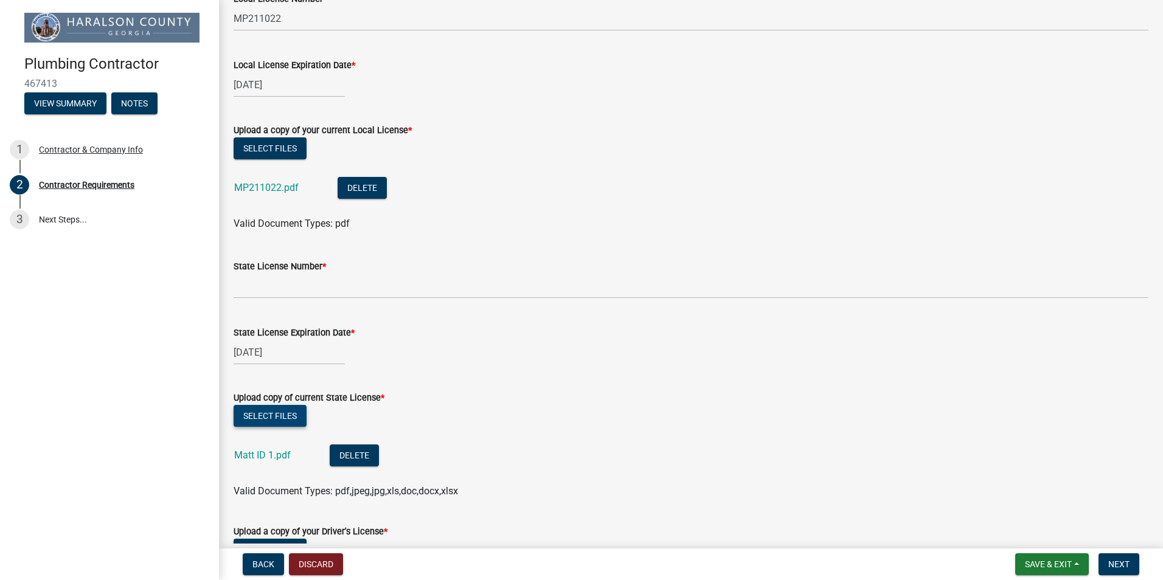
scroll to position [182, 0]
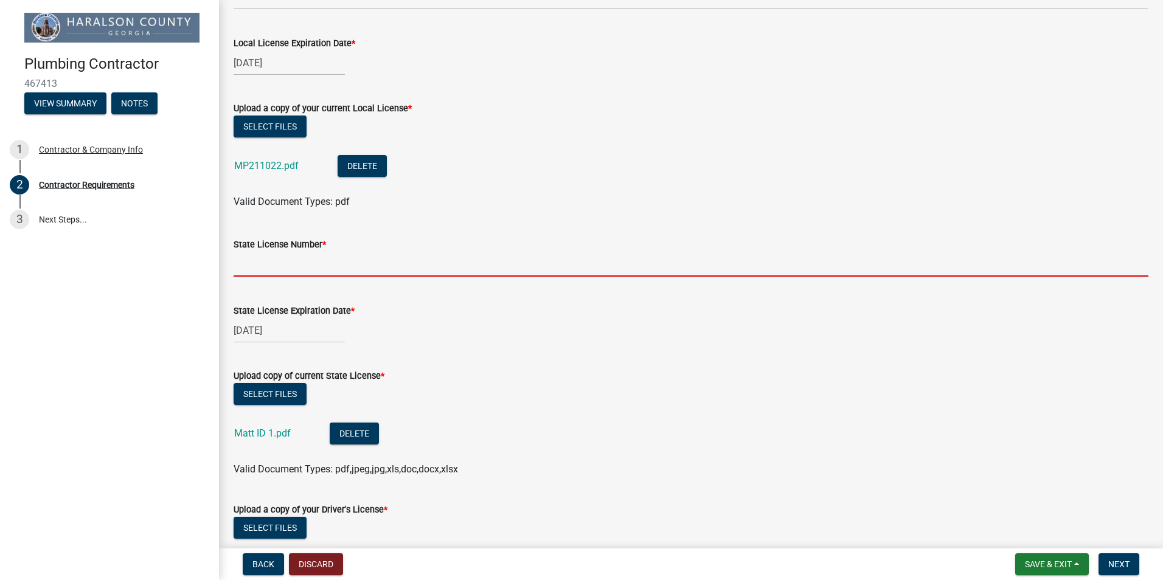
click at [308, 266] on input "State License Number *" at bounding box center [691, 264] width 915 height 25
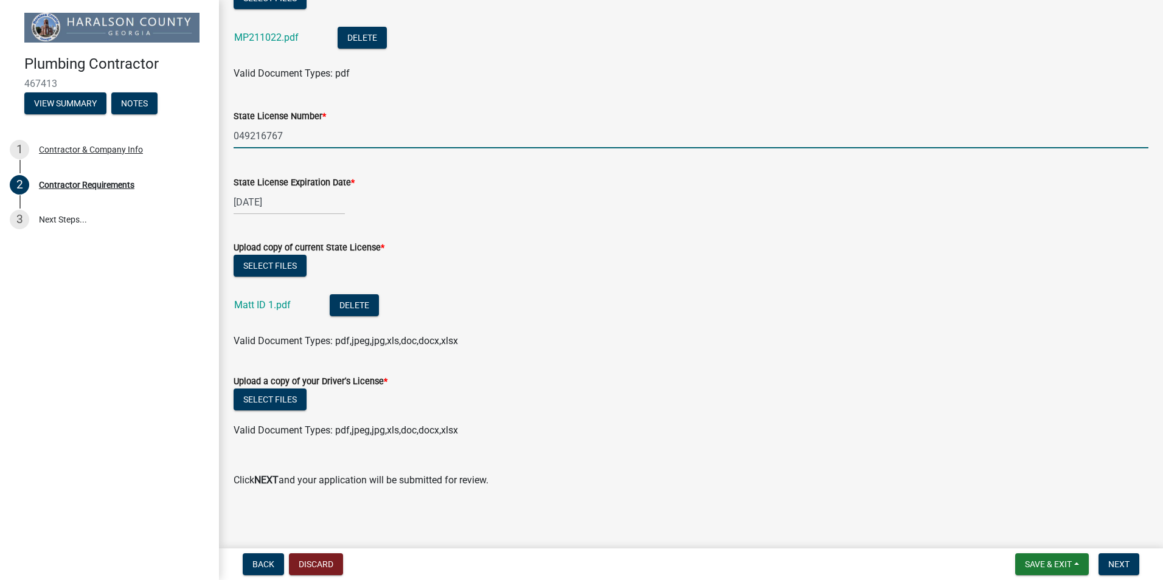
scroll to position [312, 0]
type input "049216767"
click at [301, 407] on button "Select files" at bounding box center [270, 398] width 73 height 22
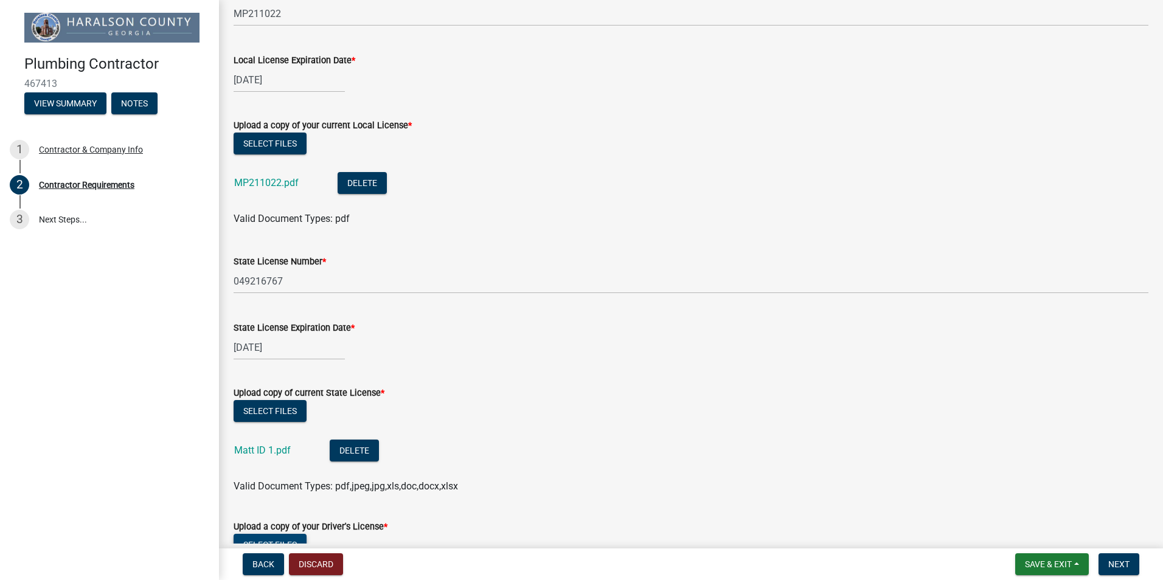
scroll to position [130, 0]
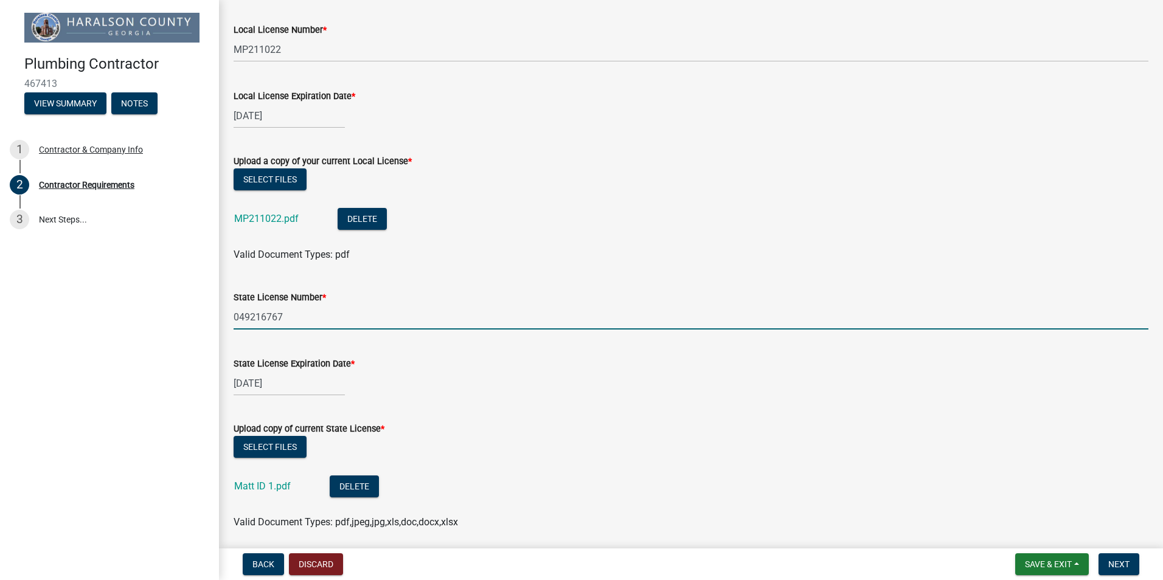
click at [310, 316] on input "049216767" at bounding box center [691, 317] width 915 height 25
drag, startPoint x: 329, startPoint y: 313, endPoint x: 232, endPoint y: 313, distance: 96.7
click at [232, 313] on div "State License Number * 049216767" at bounding box center [690, 301] width 933 height 57
type input "MP211022"
select select "3"
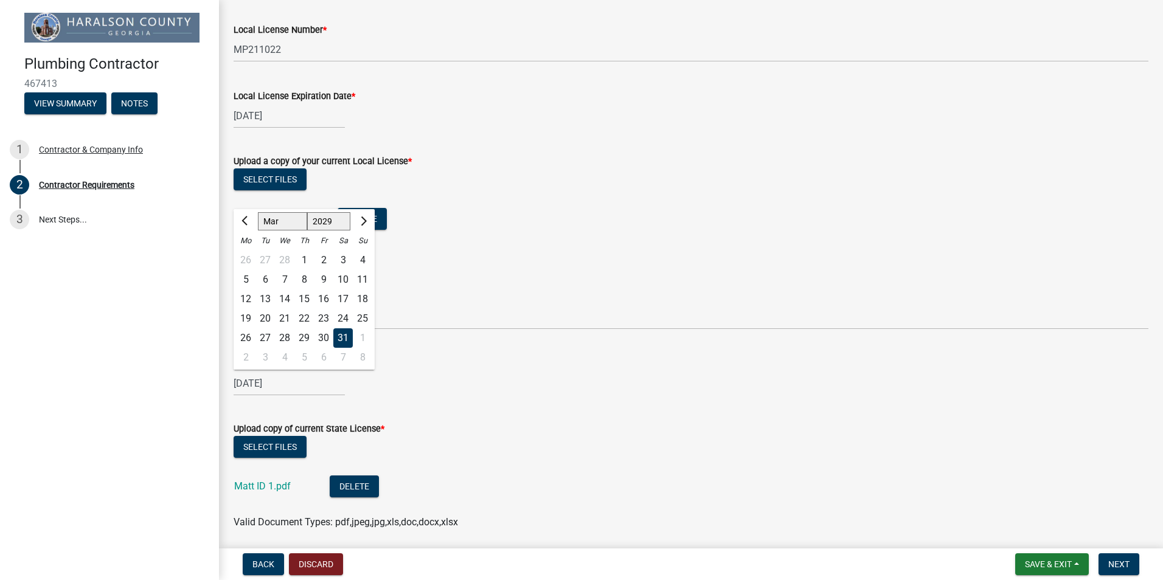
drag, startPoint x: 293, startPoint y: 384, endPoint x: 226, endPoint y: 383, distance: 66.9
click at [226, 383] on div "State License Expiration Date * [DATE] Jan Feb Mar Apr May Jun [DATE] Aug Sep O…" at bounding box center [690, 367] width 933 height 57
click at [335, 222] on select "1529 1530 1531 1532 1533 1534 1535 1536 1537 1538 1539 1540 1541 1542 1543 1544…" at bounding box center [329, 221] width 44 height 18
select select "2026"
click at [307, 212] on select "1529 1530 1531 1532 1533 1534 1535 1536 1537 1538 1539 1540 1541 1542 1543 1544…" at bounding box center [329, 221] width 44 height 18
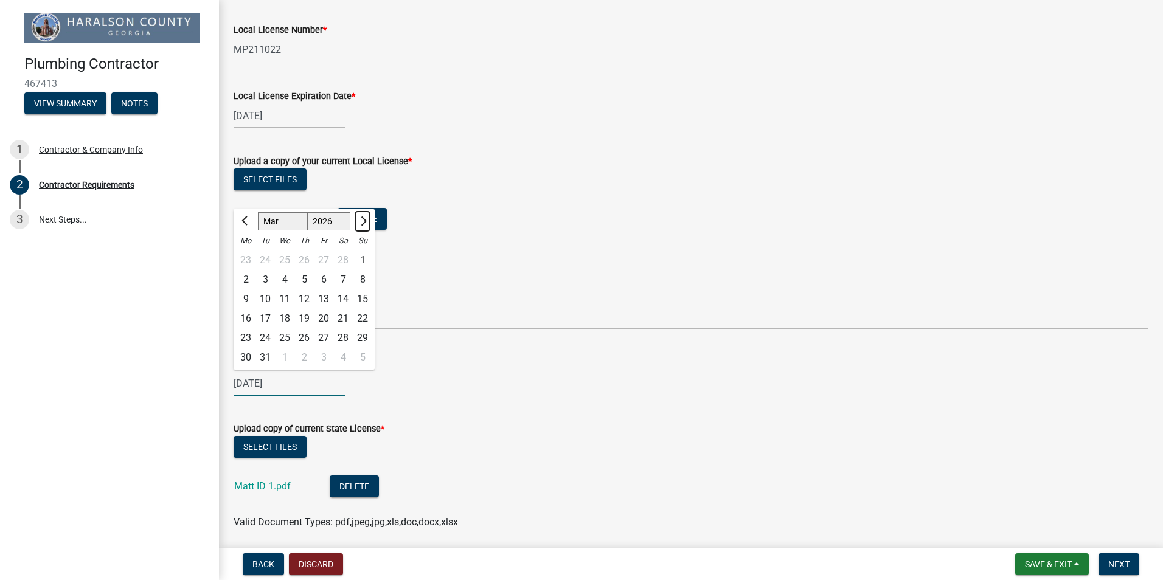
click at [368, 225] on button "Next month" at bounding box center [362, 221] width 15 height 19
click at [369, 225] on button "Next month" at bounding box center [362, 221] width 15 height 19
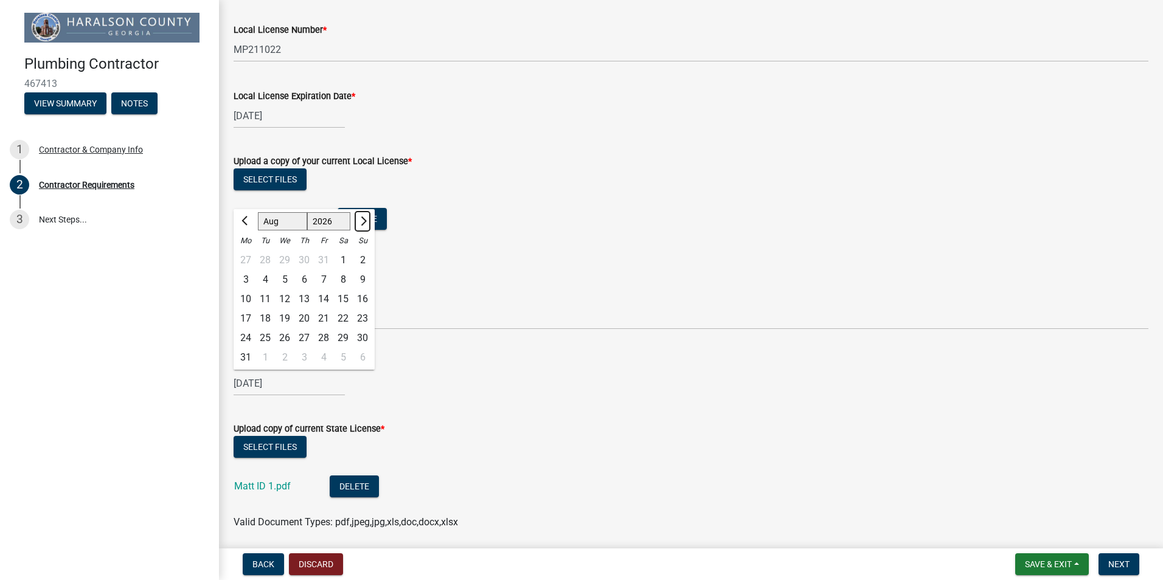
click at [370, 225] on button "Next month" at bounding box center [362, 221] width 15 height 19
click at [370, 225] on div at bounding box center [362, 221] width 24 height 19
drag, startPoint x: 370, startPoint y: 225, endPoint x: 364, endPoint y: 220, distance: 8.2
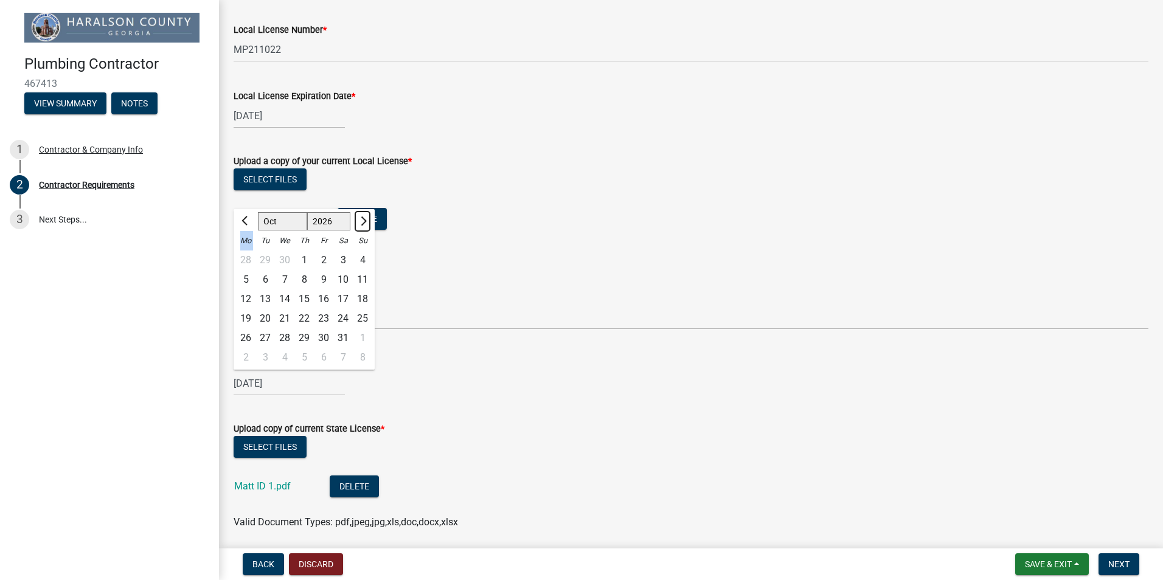
click at [364, 220] on span "Next month" at bounding box center [362, 221] width 9 height 9
select select "11"
click at [250, 356] on div "30" at bounding box center [245, 357] width 19 height 19
type input "[DATE]"
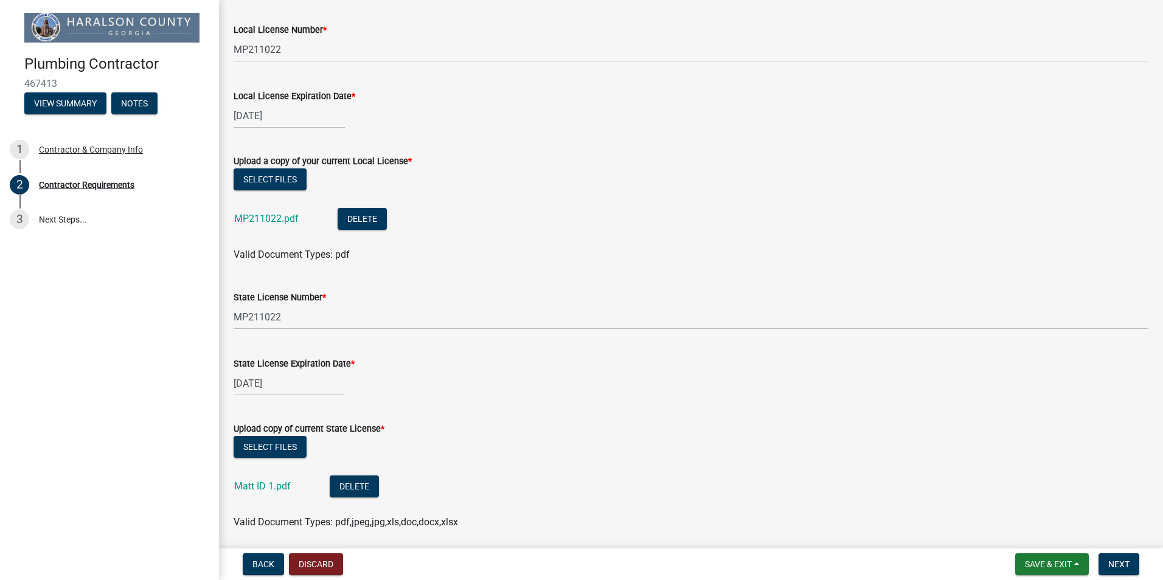
click at [450, 402] on wm-data-entity-input "State License Expiration Date * [DATE]" at bounding box center [691, 373] width 915 height 68
click at [266, 448] on button "Select files" at bounding box center [270, 447] width 73 height 22
click at [356, 482] on button "Delete" at bounding box center [354, 487] width 49 height 22
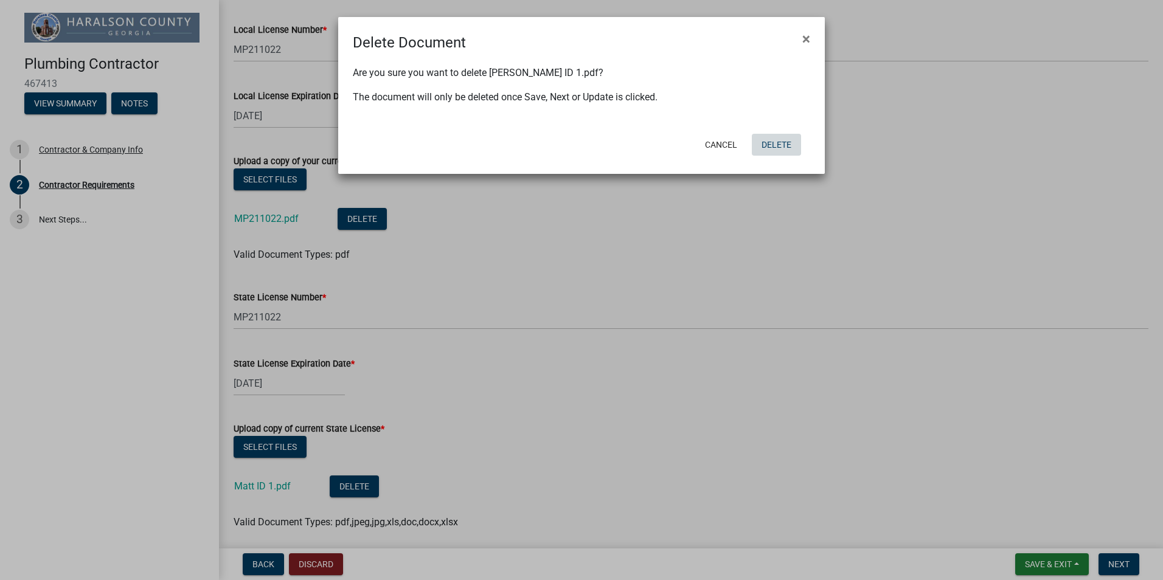
drag, startPoint x: 771, startPoint y: 147, endPoint x: 753, endPoint y: 155, distance: 19.9
click at [772, 147] on button "Delete" at bounding box center [776, 145] width 49 height 22
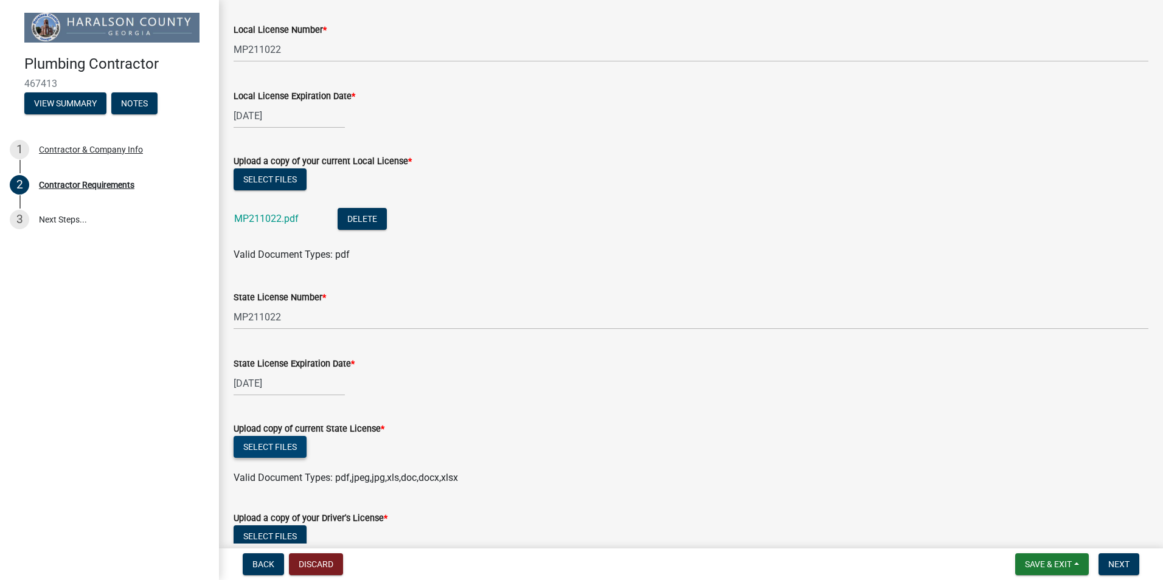
click at [291, 448] on button "Select files" at bounding box center [270, 447] width 73 height 22
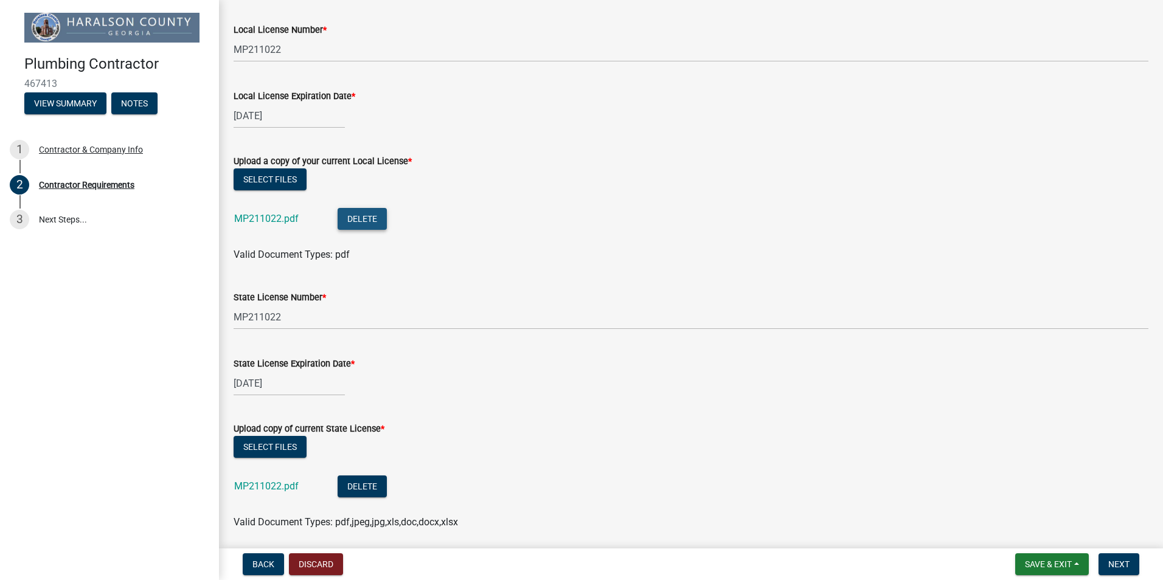
click at [373, 220] on button "Delete" at bounding box center [362, 219] width 49 height 22
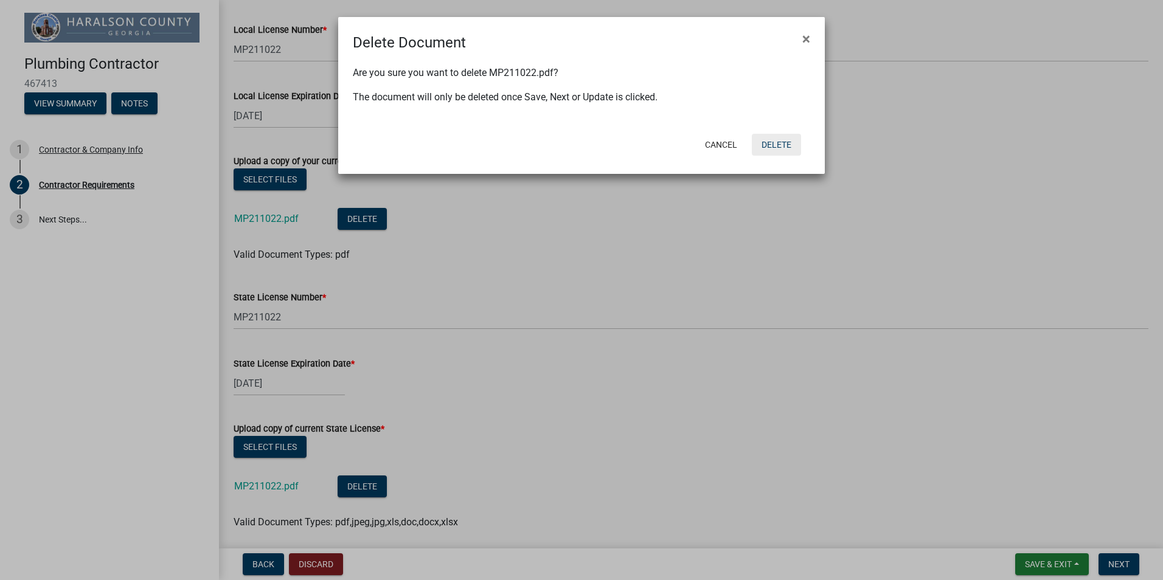
click at [784, 145] on button "Delete" at bounding box center [776, 145] width 49 height 22
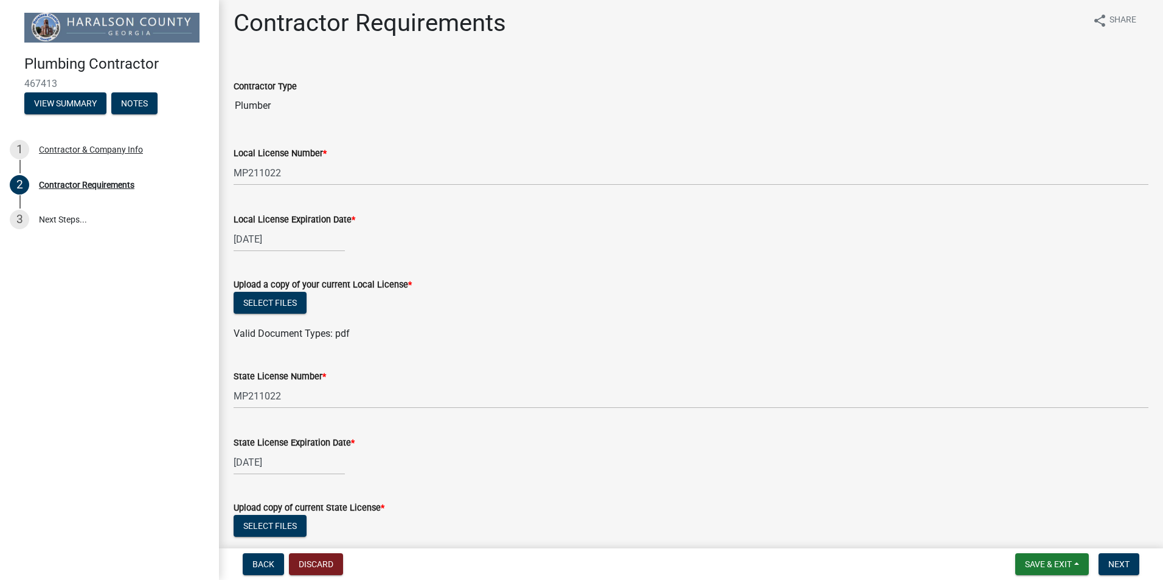
scroll to position [0, 0]
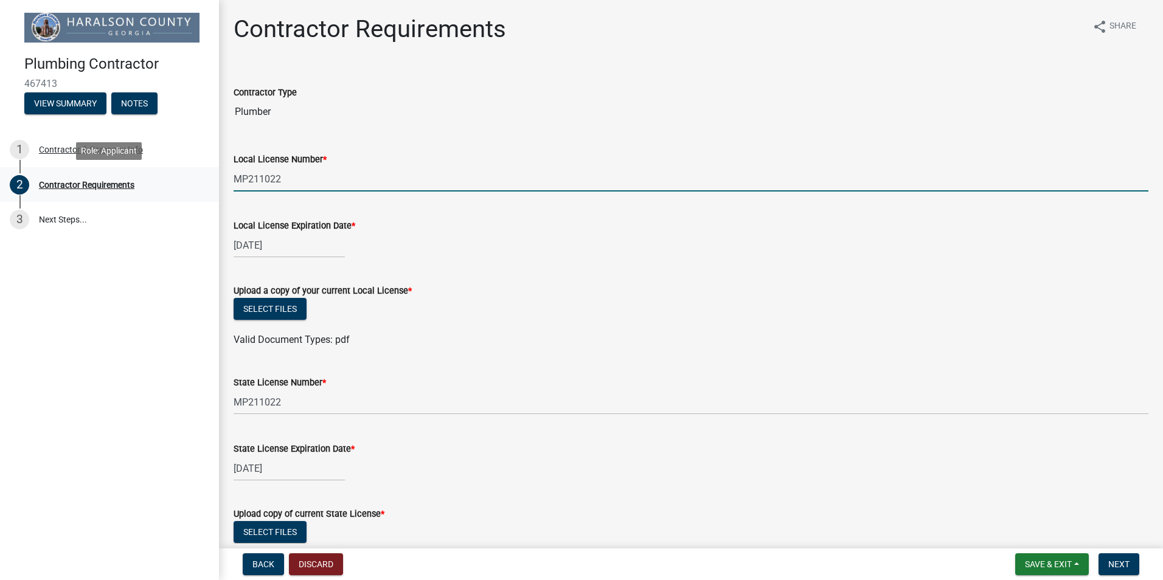
drag, startPoint x: 288, startPoint y: 180, endPoint x: 181, endPoint y: 176, distance: 107.1
click at [181, 176] on div "Plumbing Contractor 467413 View Summary Notes 1 Contractor & Company Info 2 Con…" at bounding box center [581, 290] width 1163 height 580
type input "2025-03005"
select select "11"
select select "2026"
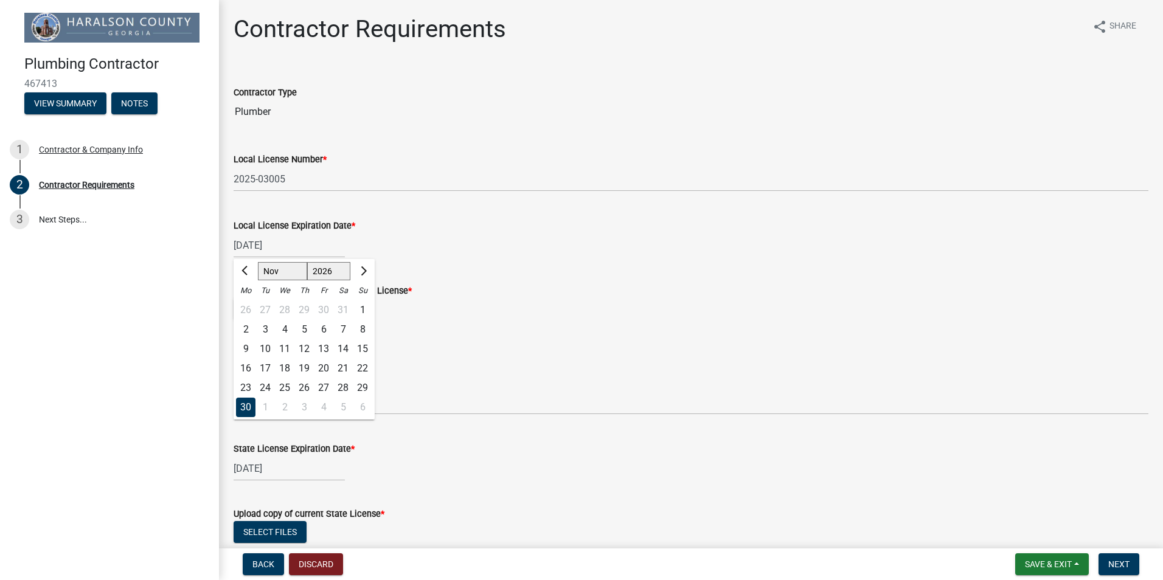
click at [288, 245] on div "[DATE] Jan Feb Mar Apr May Jun [DATE] Aug Sep Oct Nov [DATE] 2026 2027 2028 202…" at bounding box center [289, 245] width 111 height 25
click at [366, 269] on span "Next month" at bounding box center [362, 270] width 9 height 9
select select "12"
click at [341, 276] on select "2025 2026 2027 2028 2029 2030 2031 2032 2033 2034 2035 2036 2037 2038 2039 2040…" at bounding box center [329, 271] width 44 height 18
select select "2025"
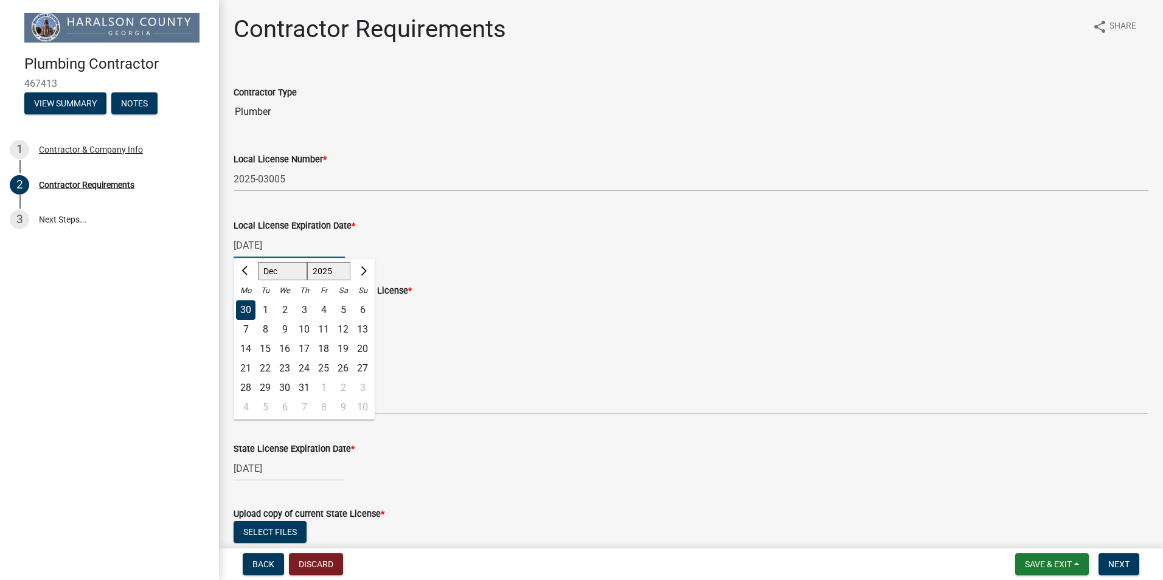
click at [307, 262] on select "2025 2026 2027 2028 2029 2030 2031 2032 2033 2034 2035 2036 2037 2038 2039 2040…" at bounding box center [329, 271] width 44 height 18
click at [285, 382] on div "31" at bounding box center [284, 387] width 19 height 19
type input "[DATE]"
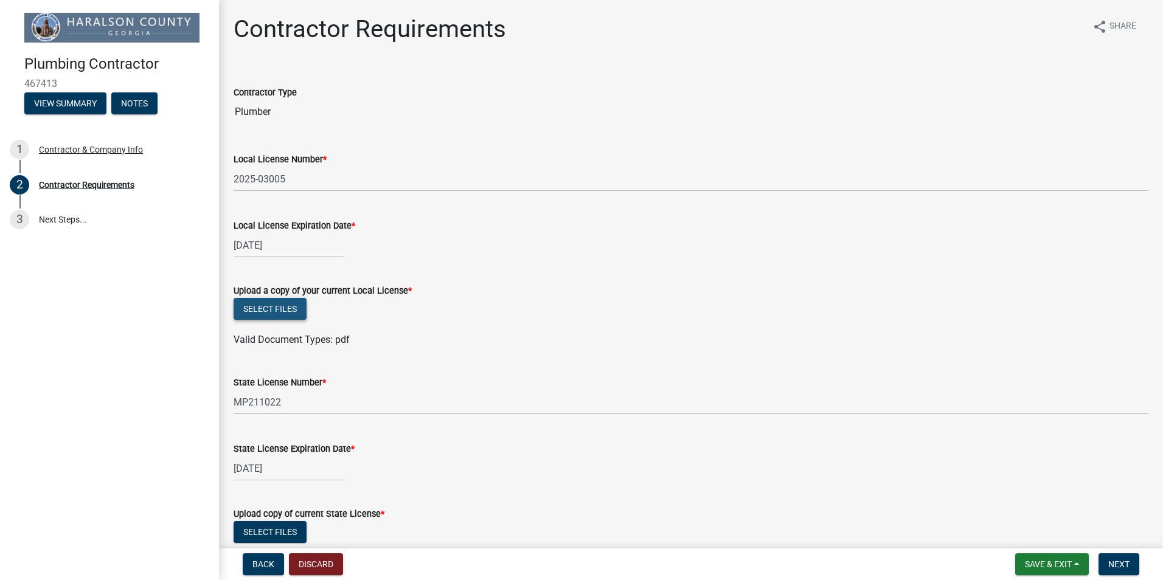
click at [273, 311] on button "Select files" at bounding box center [270, 309] width 73 height 22
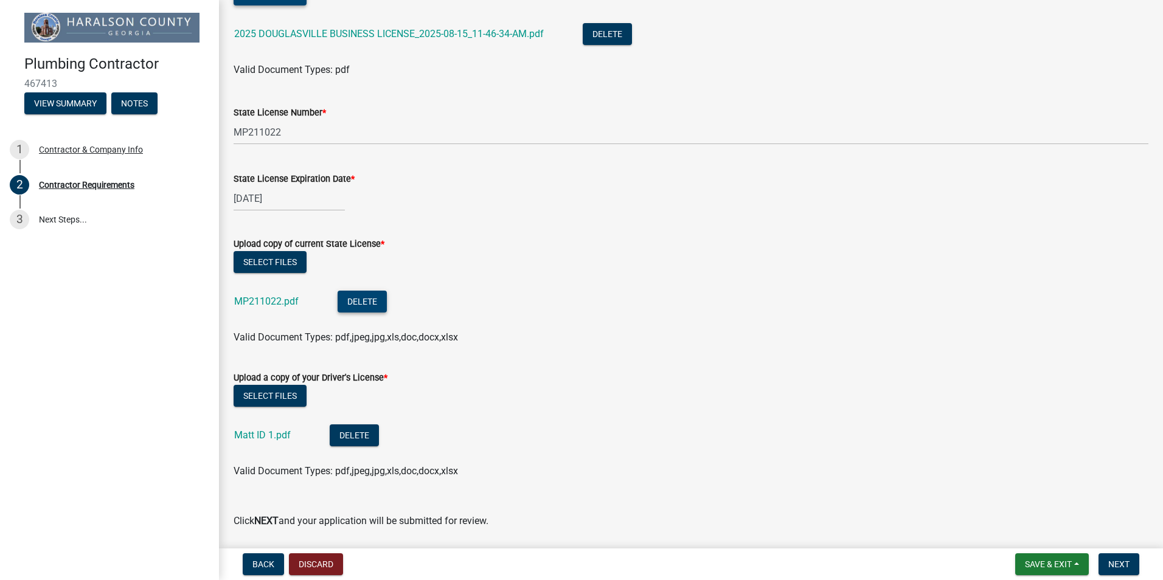
scroll to position [356, 0]
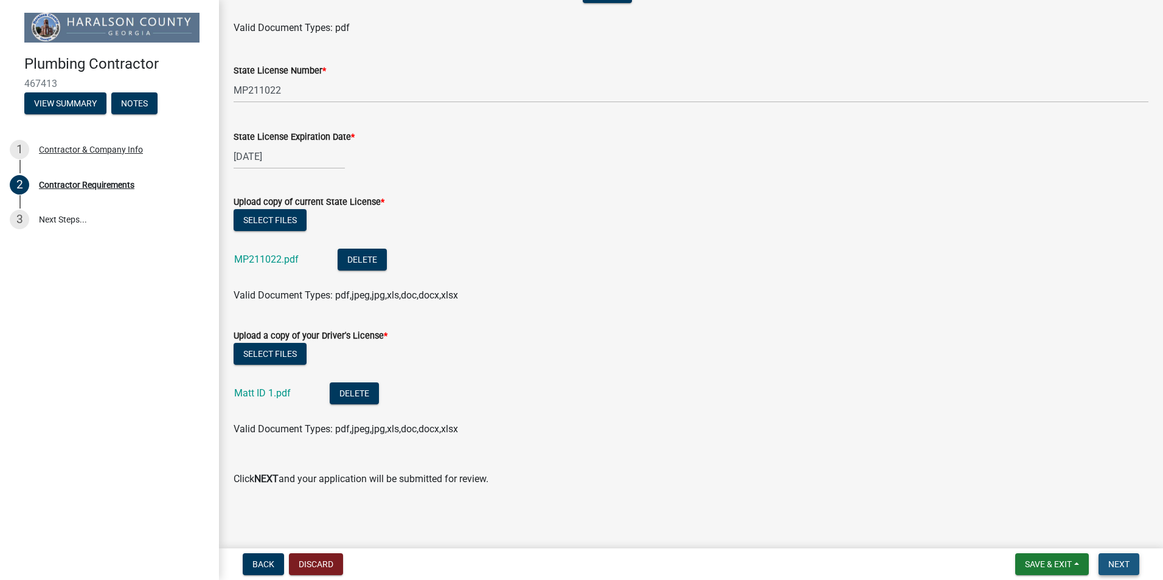
click at [1117, 568] on span "Next" at bounding box center [1118, 565] width 21 height 10
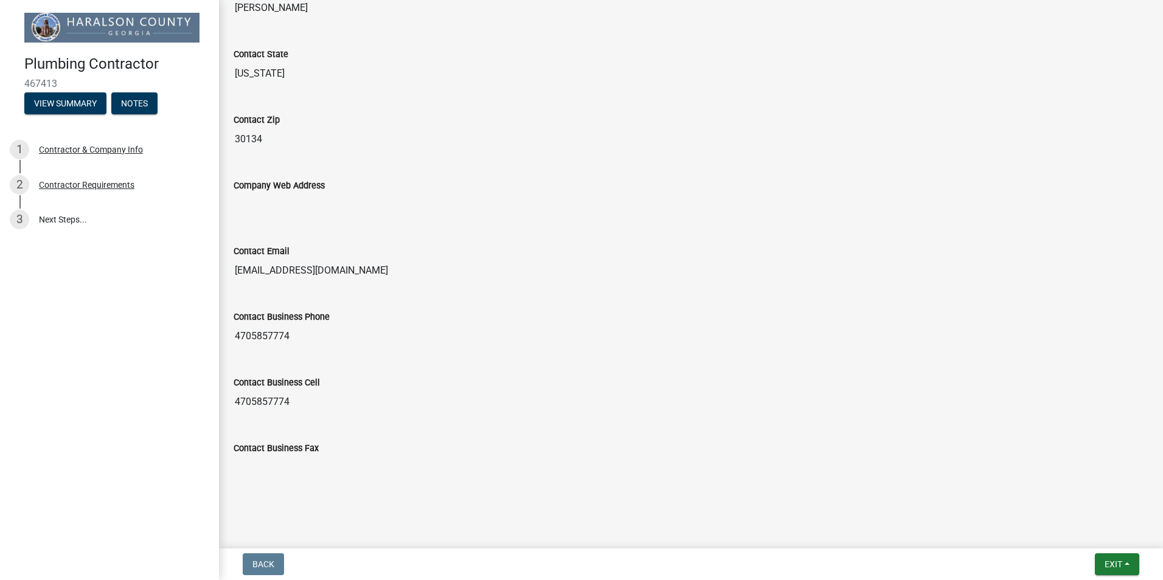
scroll to position [583, 0]
